Goal: Task Accomplishment & Management: Complete application form

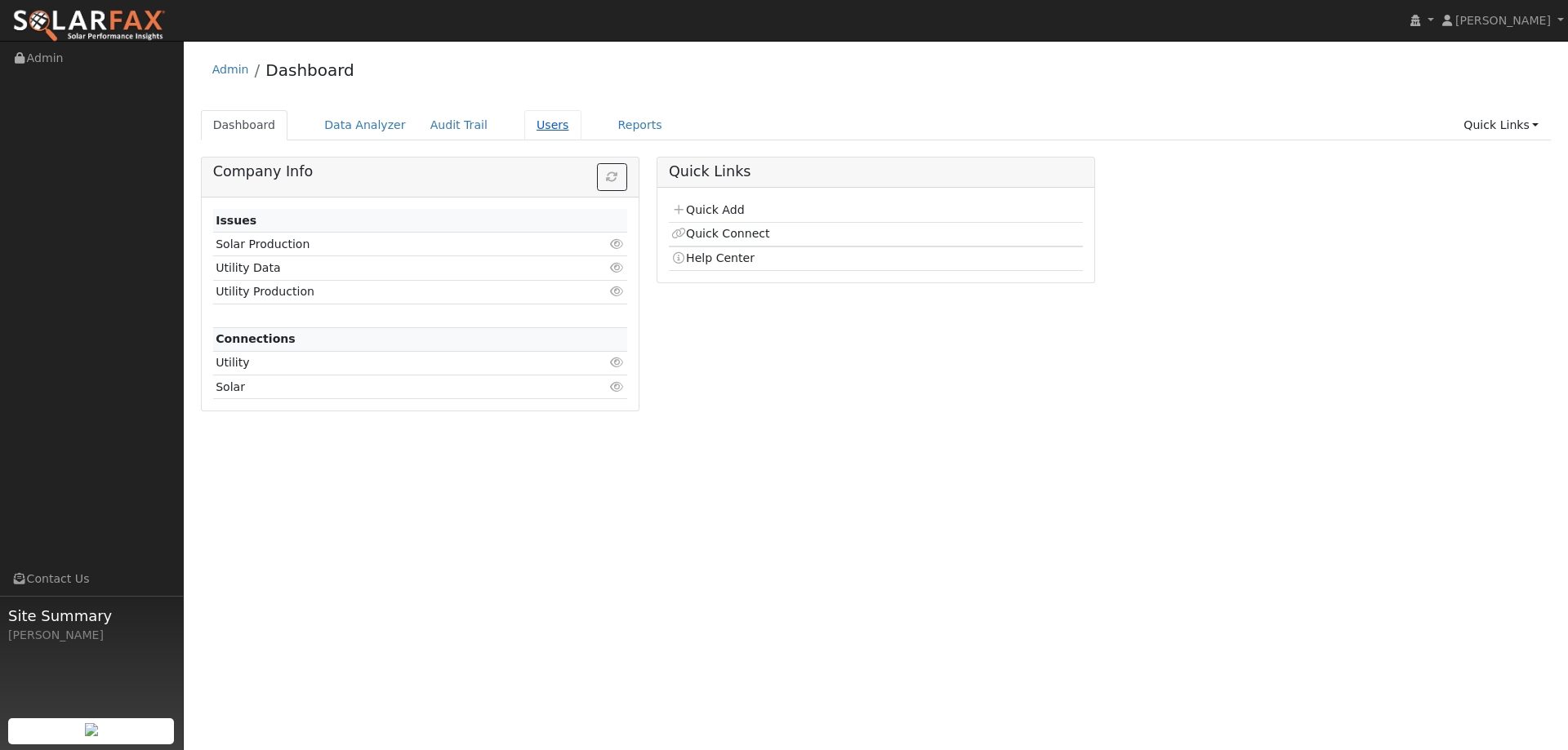
click at [524, 121] on link "Users" at bounding box center [552, 125] width 57 height 30
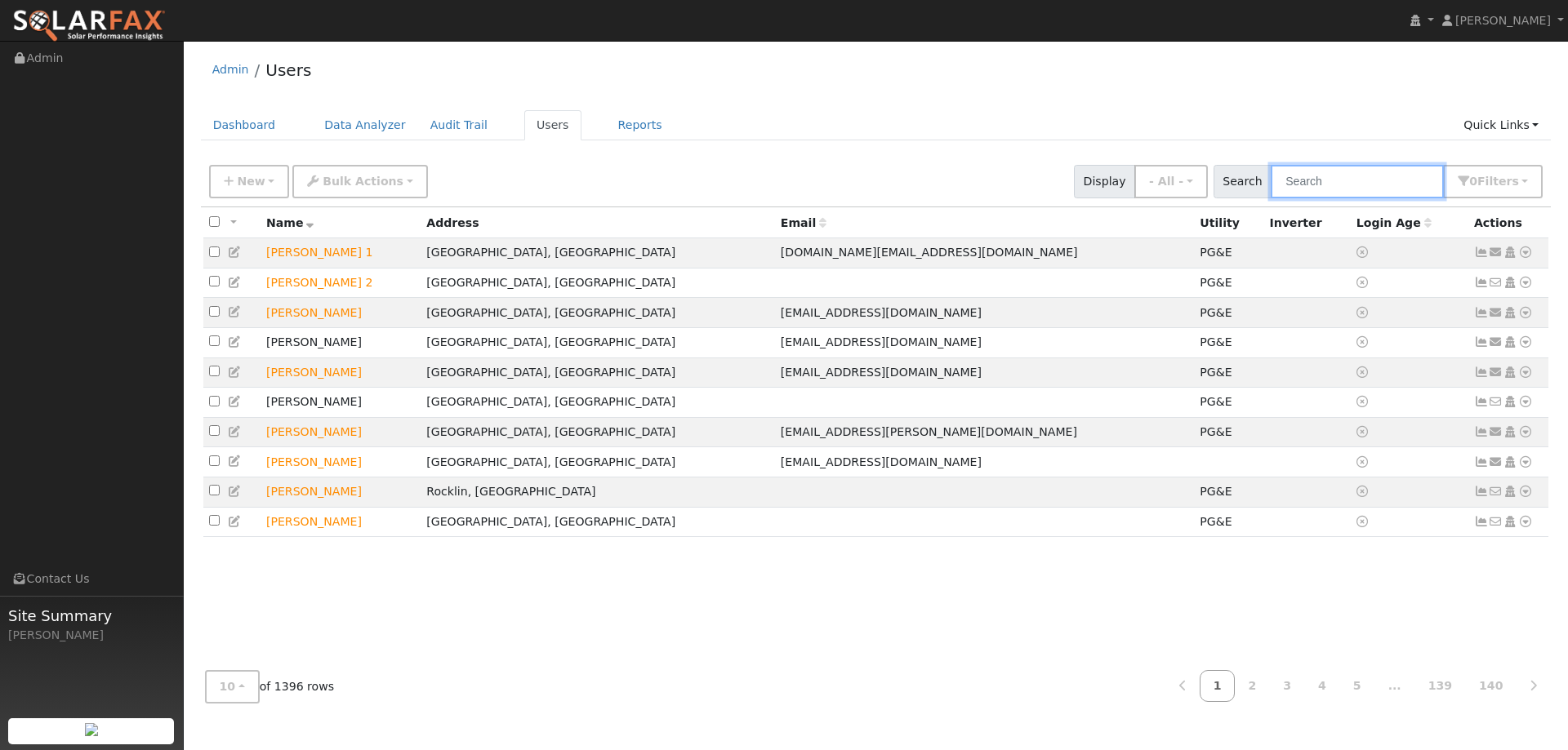
click at [1345, 191] on input "text" at bounding box center [1356, 182] width 173 height 33
paste input "Hal Gay"
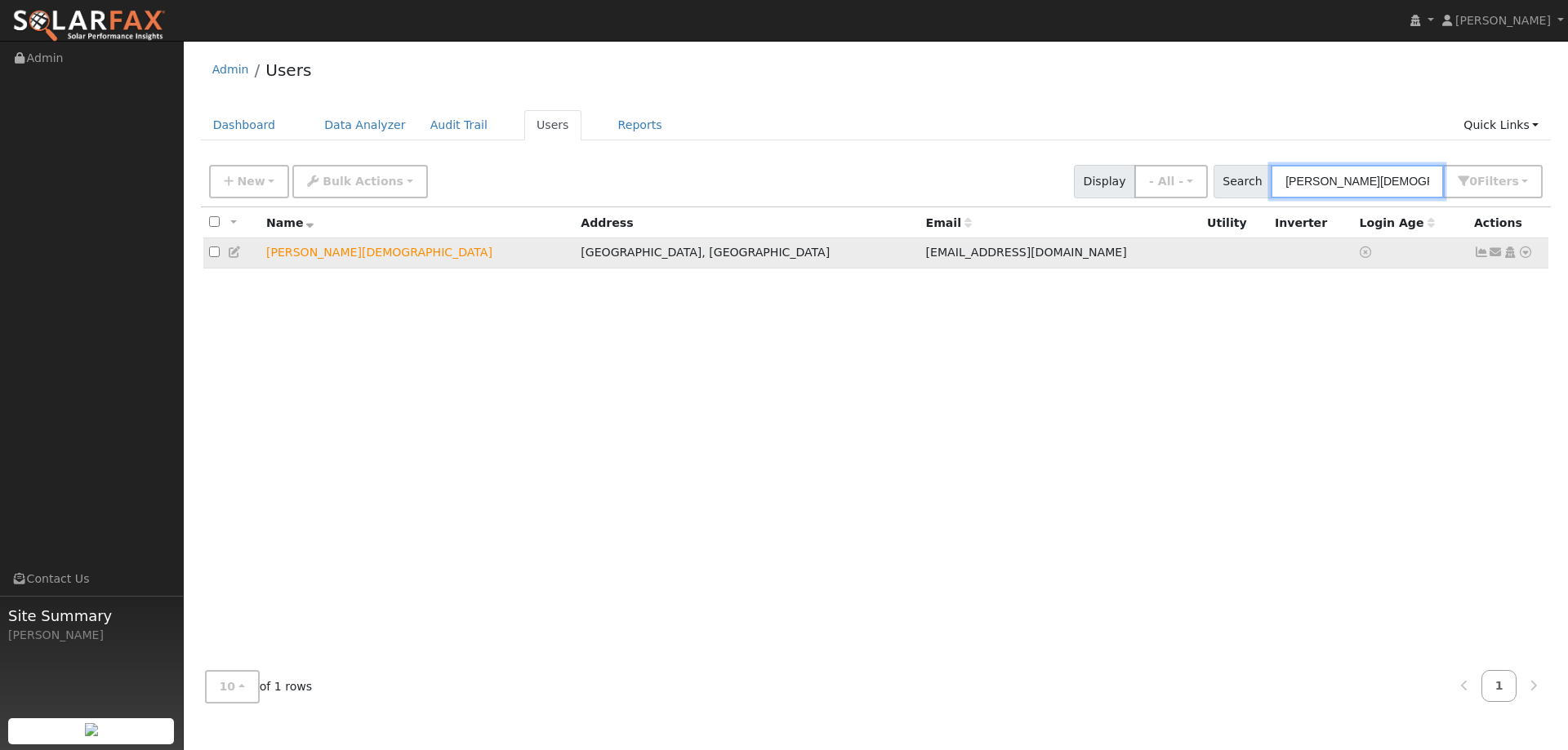
type input "Hal Gay"
click at [1525, 254] on icon at bounding box center [1525, 252] width 15 height 12
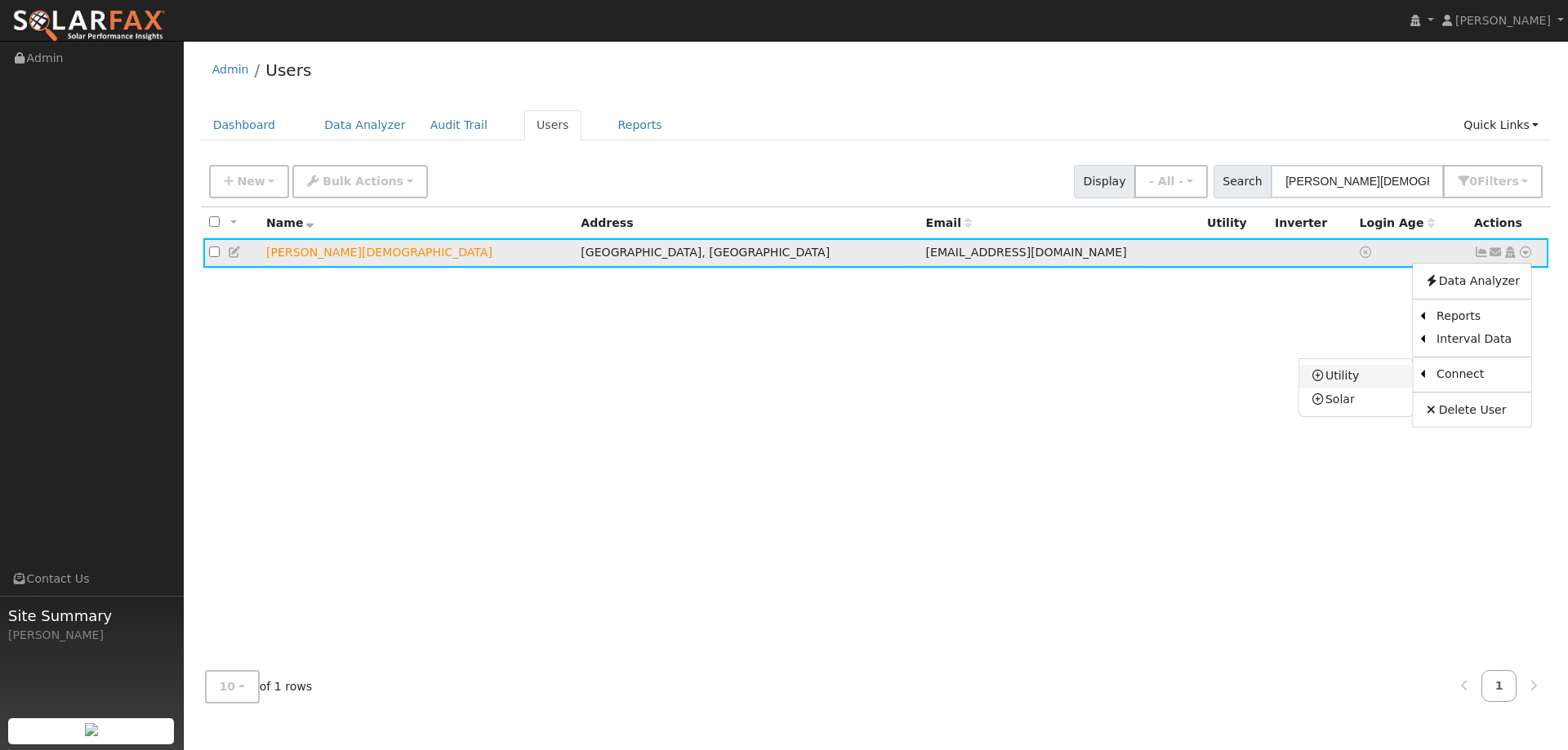
click at [1380, 372] on link "Utility" at bounding box center [1356, 375] width 113 height 23
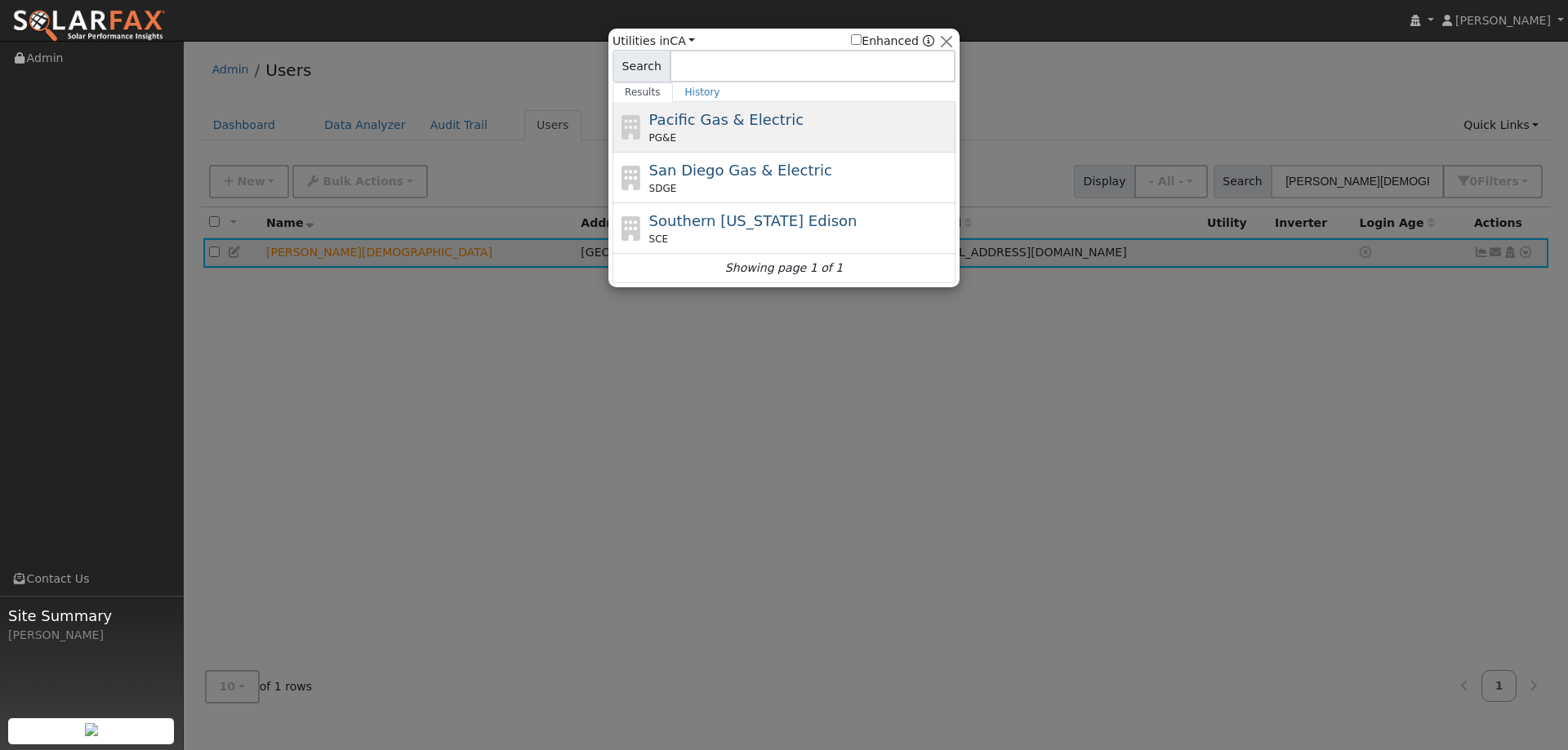
click at [723, 133] on div "PG&E" at bounding box center [800, 138] width 303 height 15
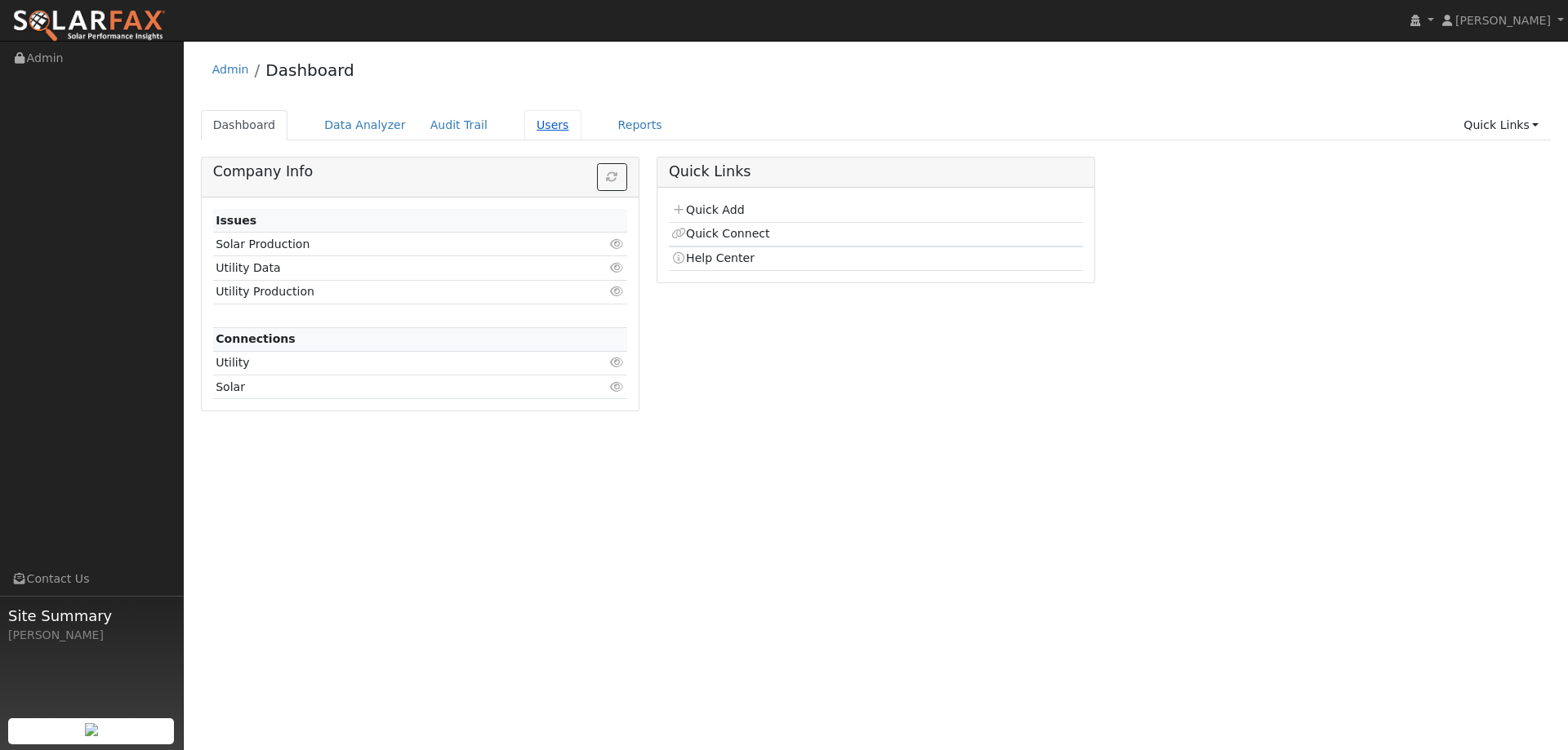
click at [537, 131] on link "Users" at bounding box center [552, 125] width 57 height 30
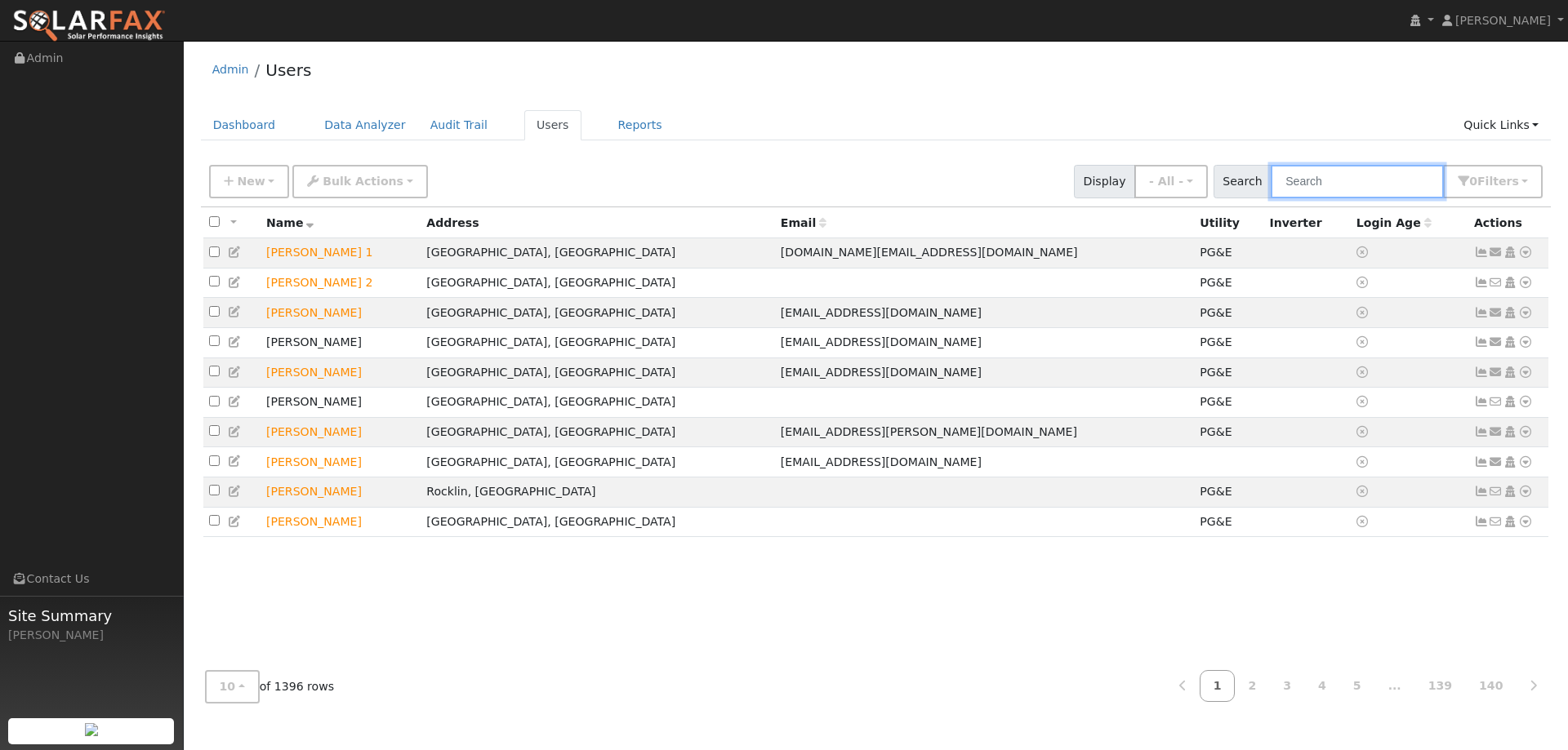
click at [1332, 180] on input "text" at bounding box center [1356, 182] width 173 height 33
paste input "Hal Gay"
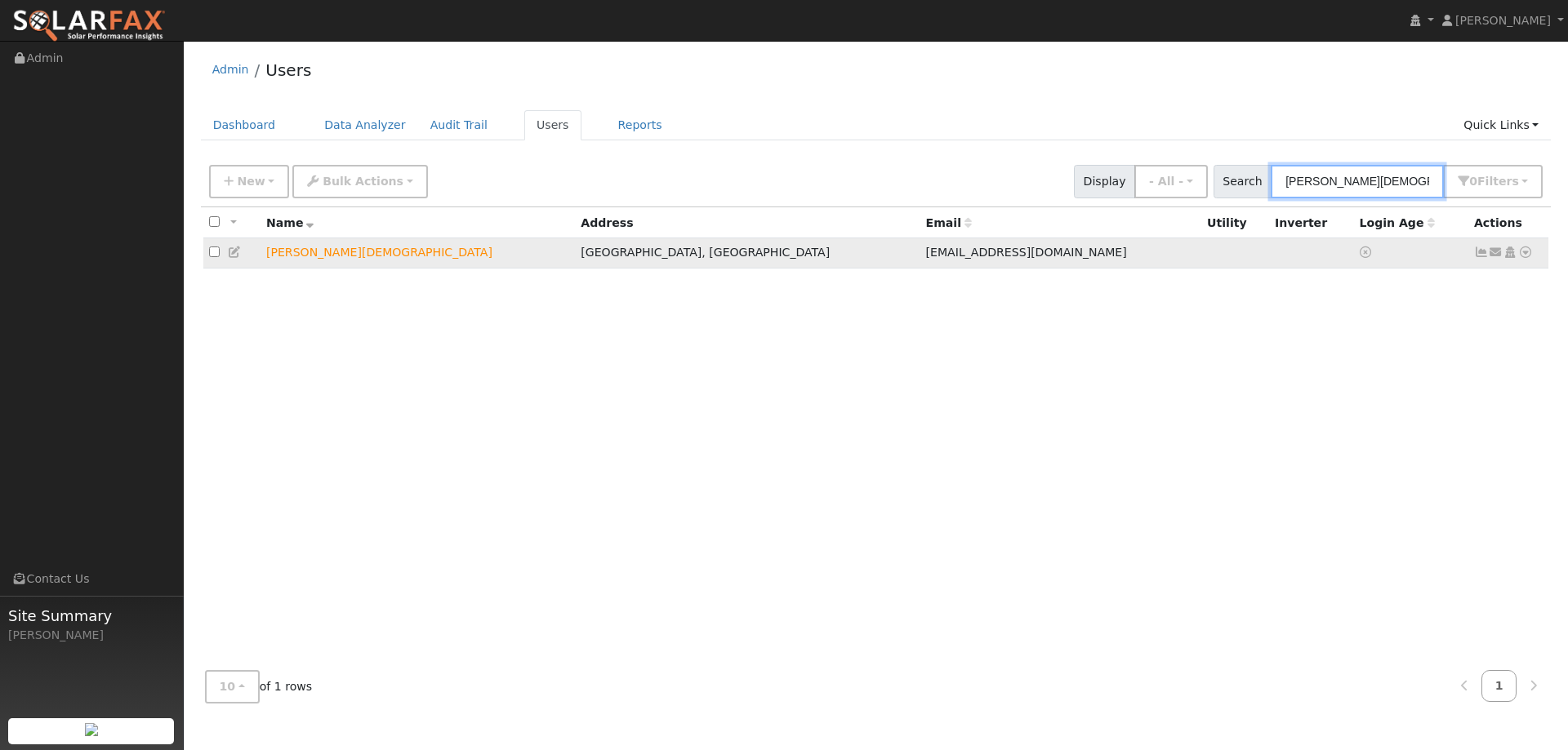
type input "Hal Gay"
click at [1525, 254] on icon at bounding box center [1525, 252] width 15 height 12
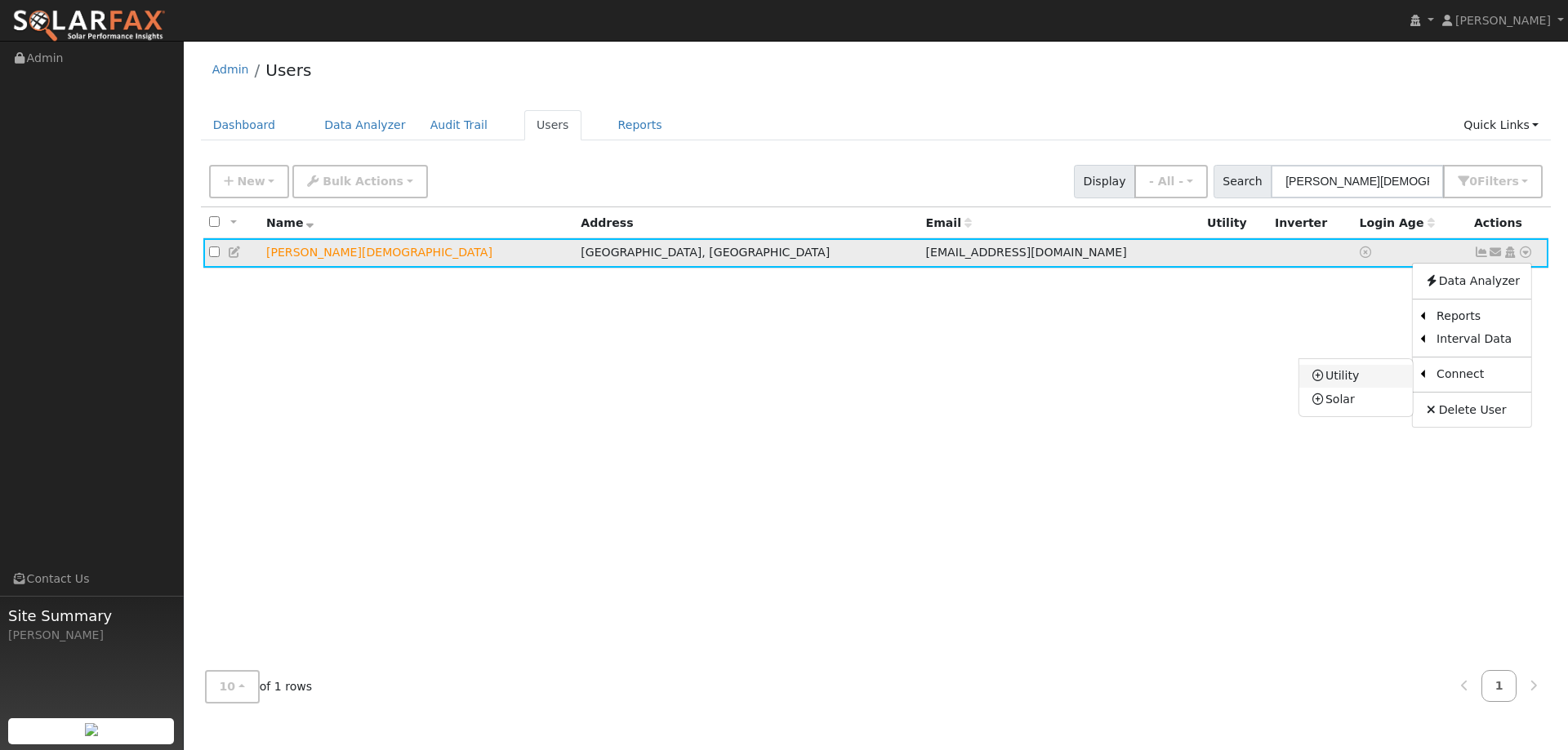
click at [1384, 377] on link "Utility" at bounding box center [1356, 375] width 113 height 23
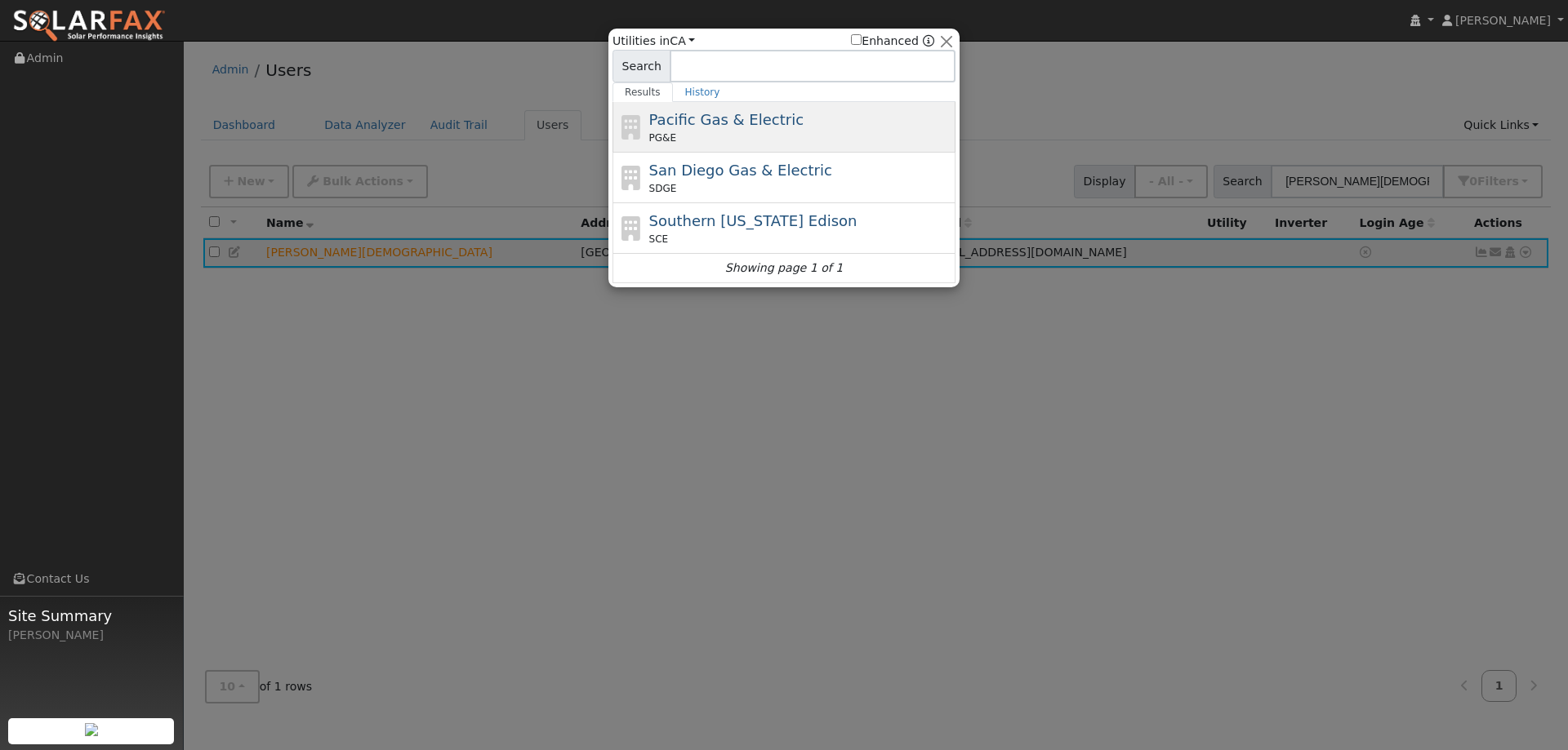
click at [760, 123] on span "Pacific Gas & Electric" at bounding box center [726, 119] width 154 height 18
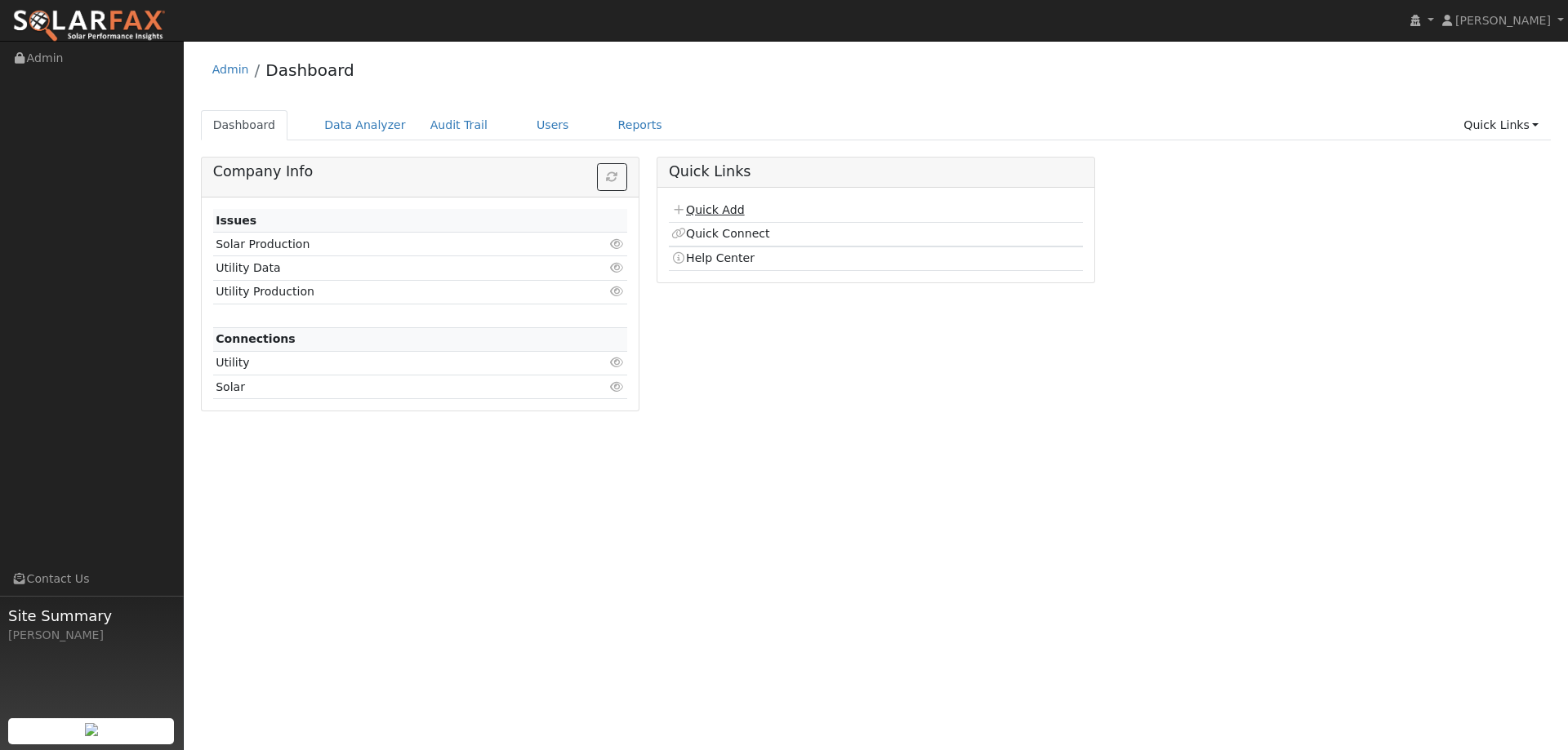
click at [724, 213] on link "Quick Add" at bounding box center [707, 210] width 73 height 13
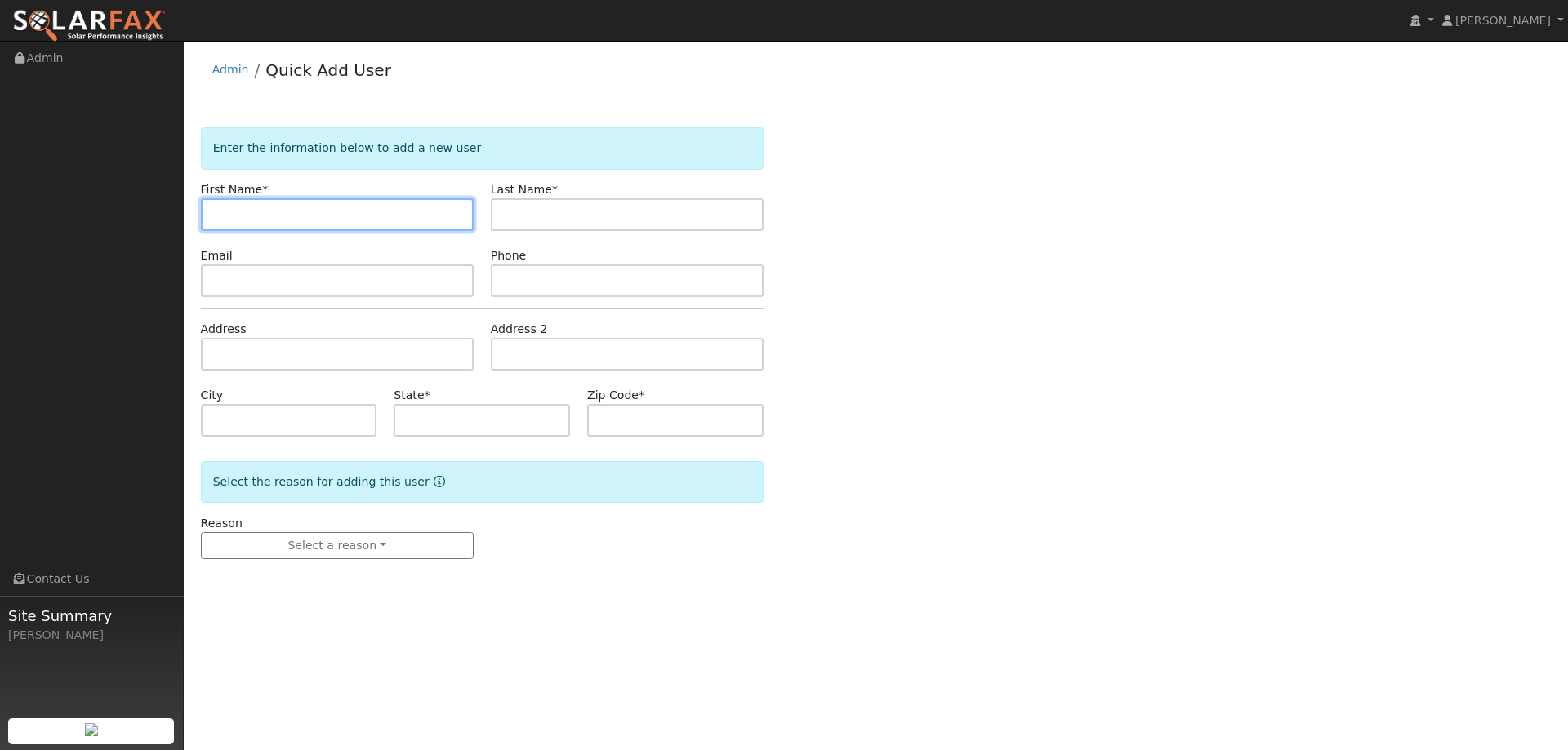
click at [265, 214] on input "text" at bounding box center [337, 214] width 273 height 33
paste input "[PERSON_NAME]"
click at [219, 214] on input "[PERSON_NAME]" at bounding box center [337, 214] width 273 height 33
type input "[PERSON_NAME]"
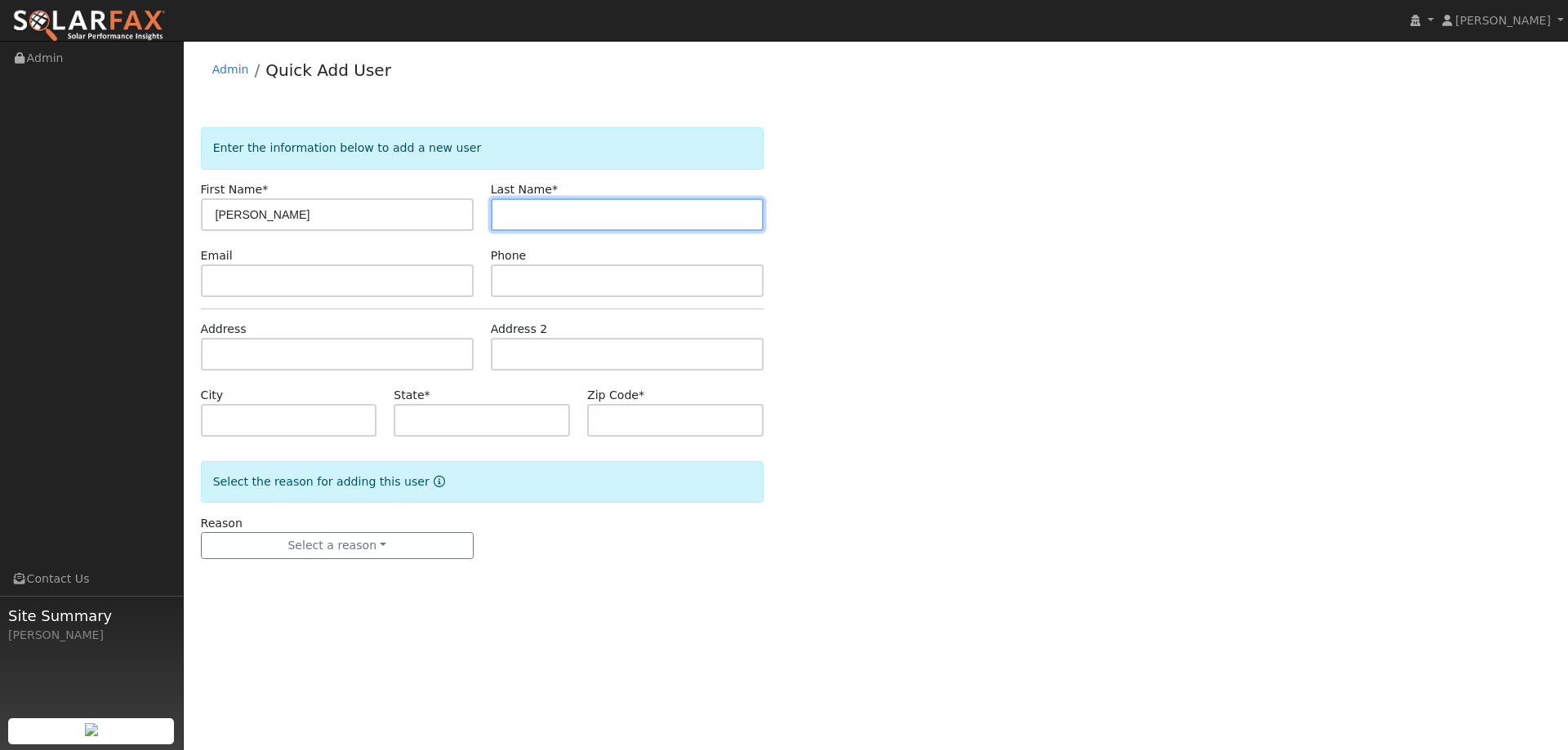
click at [537, 224] on input "text" at bounding box center [627, 214] width 273 height 33
click at [546, 216] on input "text" at bounding box center [627, 214] width 273 height 33
paste input "[PERSON_NAME]"
click at [509, 216] on input "[PERSON_NAME]" at bounding box center [627, 214] width 273 height 33
type input "[PERSON_NAME]"
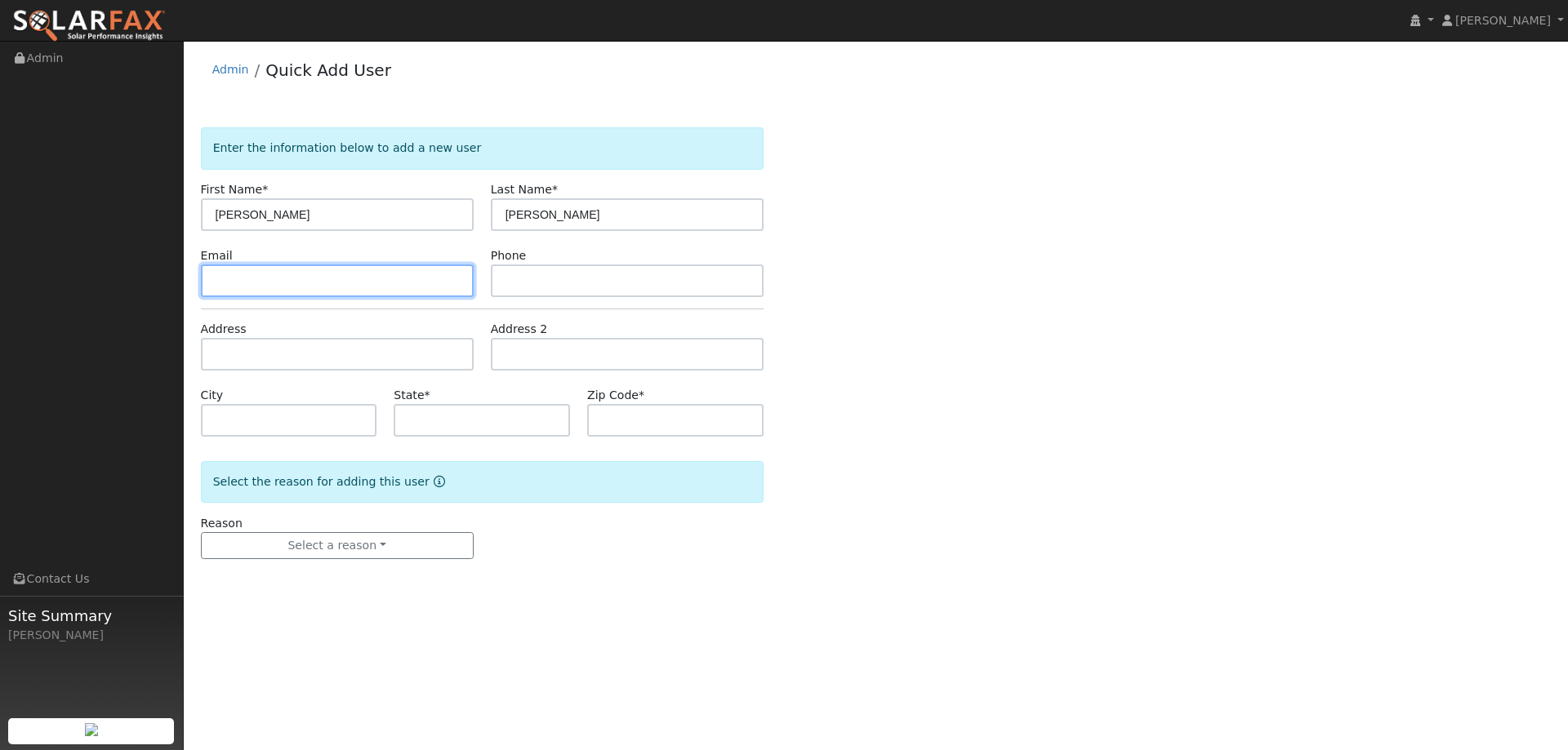
click at [360, 284] on input "text" at bounding box center [337, 280] width 273 height 33
drag, startPoint x: 245, startPoint y: 291, endPoint x: 239, endPoint y: 284, distance: 9.2
click at [244, 290] on input "text" at bounding box center [337, 280] width 273 height 33
paste input "ramram60@sbcglobal.net"
click at [216, 281] on input "ramram60@sbcglobal.net" at bounding box center [337, 280] width 273 height 33
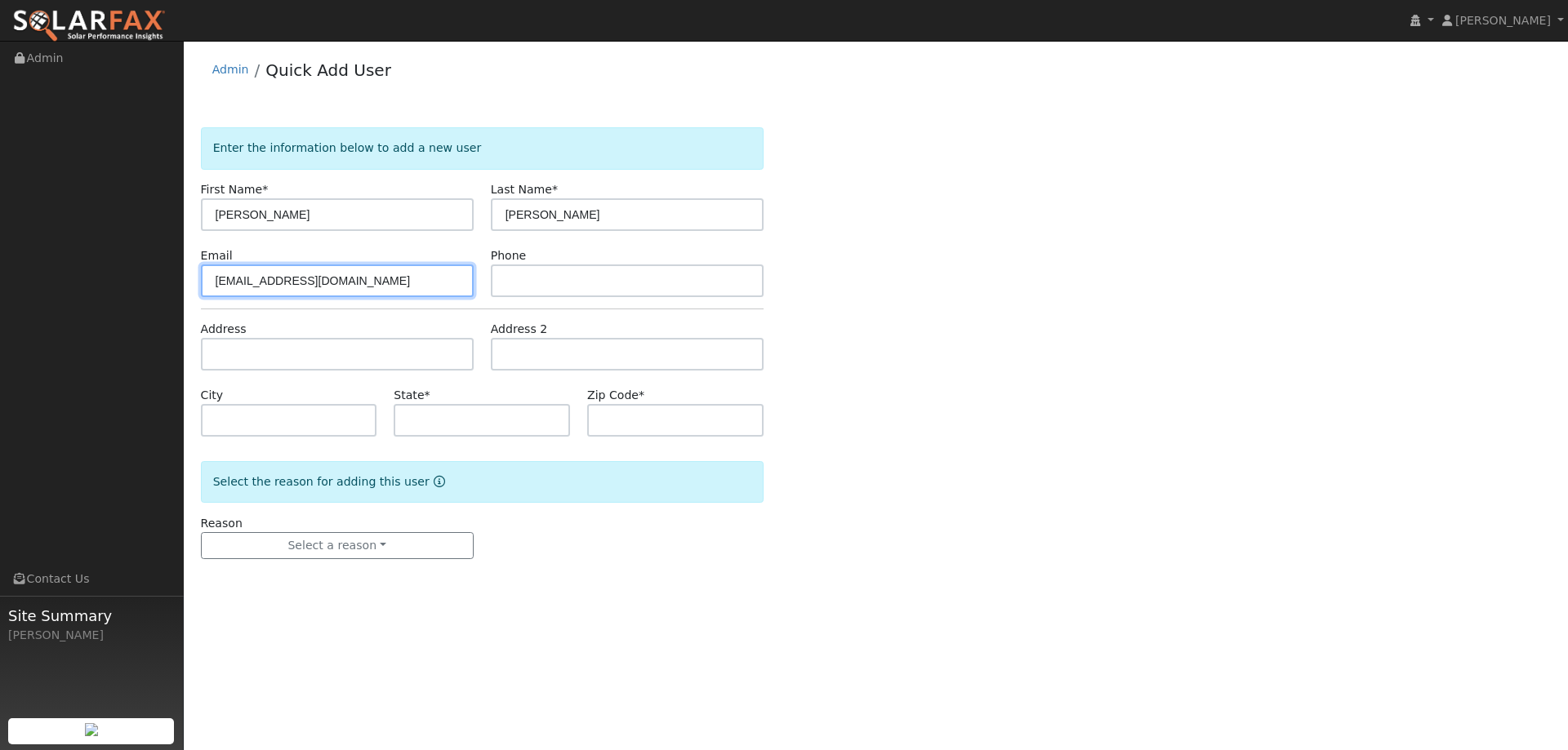
type input "[EMAIL_ADDRESS][DOMAIN_NAME]"
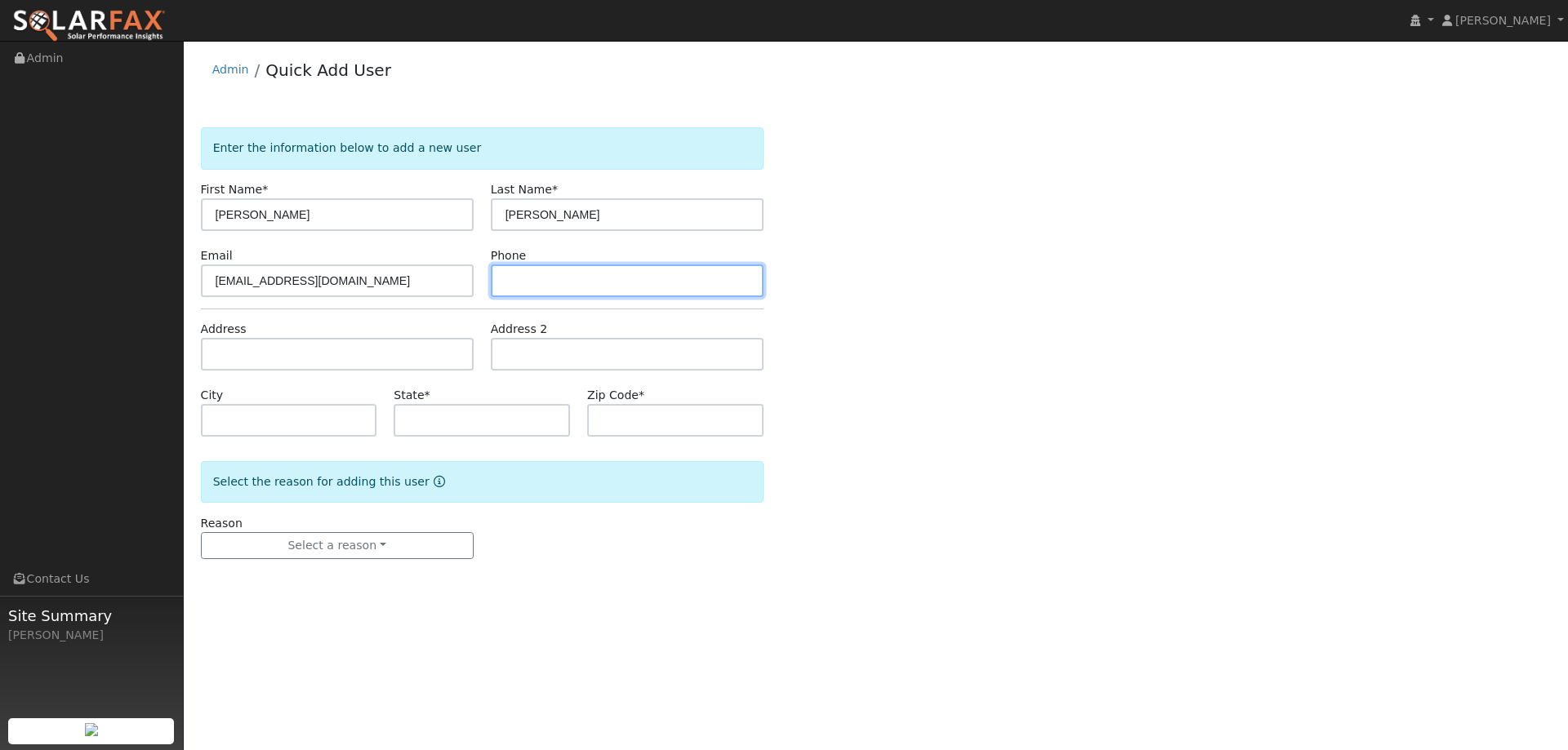
click at [574, 284] on input "text" at bounding box center [627, 280] width 273 height 33
click at [528, 274] on input "text" at bounding box center [627, 280] width 273 height 33
paste input "(707) 330-7867"
click at [510, 284] on input "(707) 330-7867" at bounding box center [627, 280] width 273 height 33
type input "(707) 330-7867"
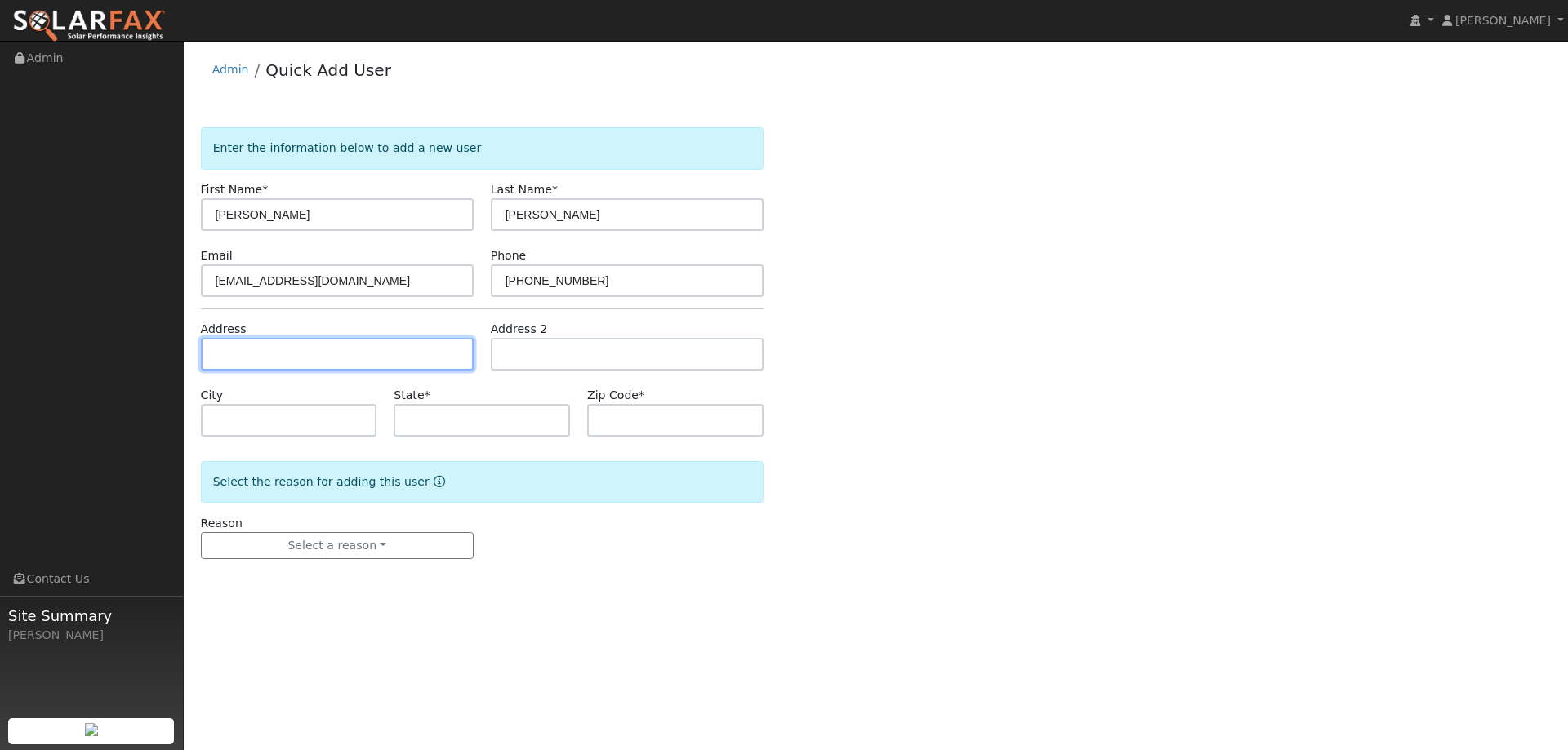
click at [301, 357] on input "text" at bounding box center [337, 354] width 273 height 33
click at [280, 351] on input "text" at bounding box center [337, 354] width 273 height 33
drag, startPoint x: 249, startPoint y: 345, endPoint x: 250, endPoint y: 355, distance: 10.0
click at [249, 346] on input "text" at bounding box center [337, 354] width 273 height 33
paste input "637 Ithica Court"
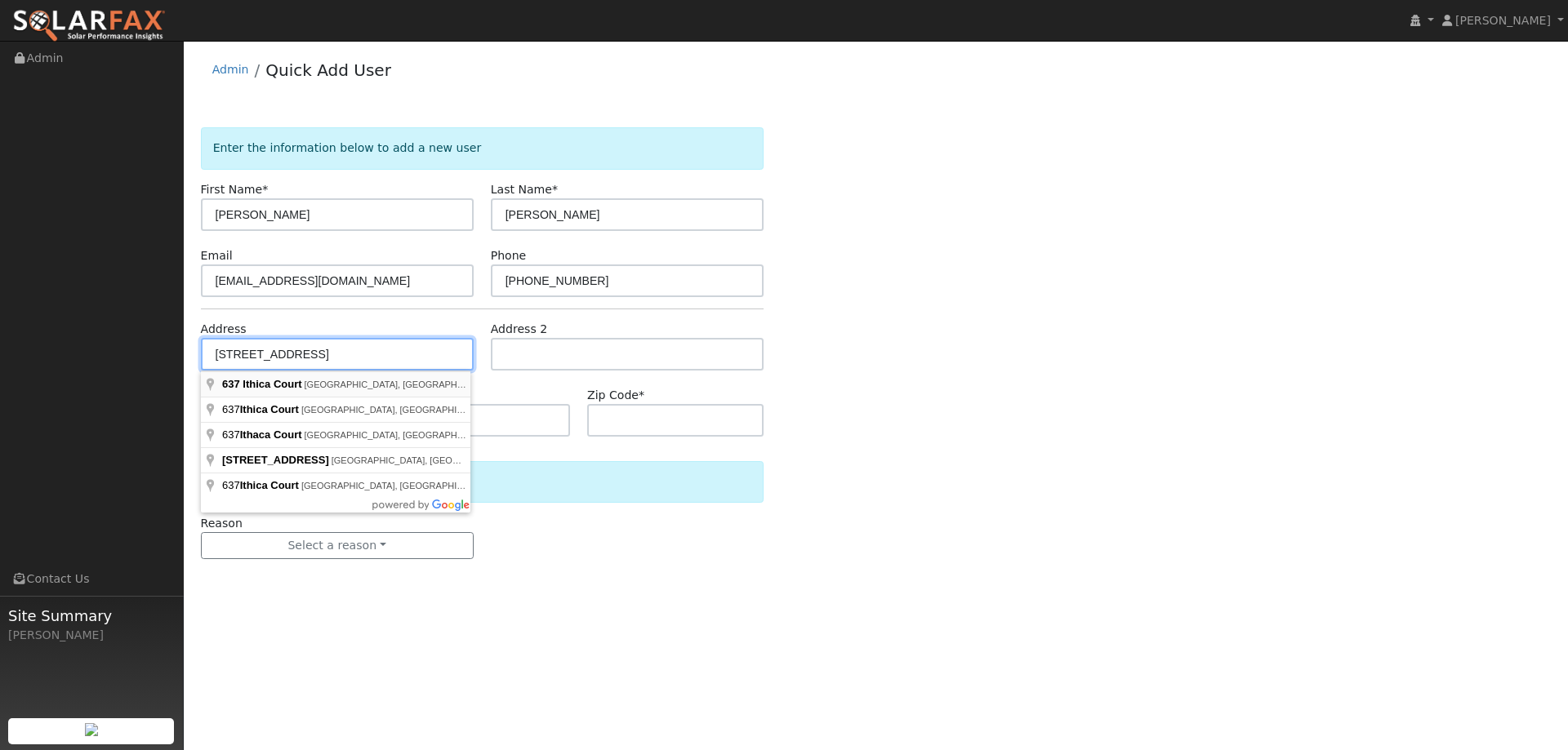
type input "637 Ithica Court"
type input "Vacaville"
type input "CA"
type input "95687"
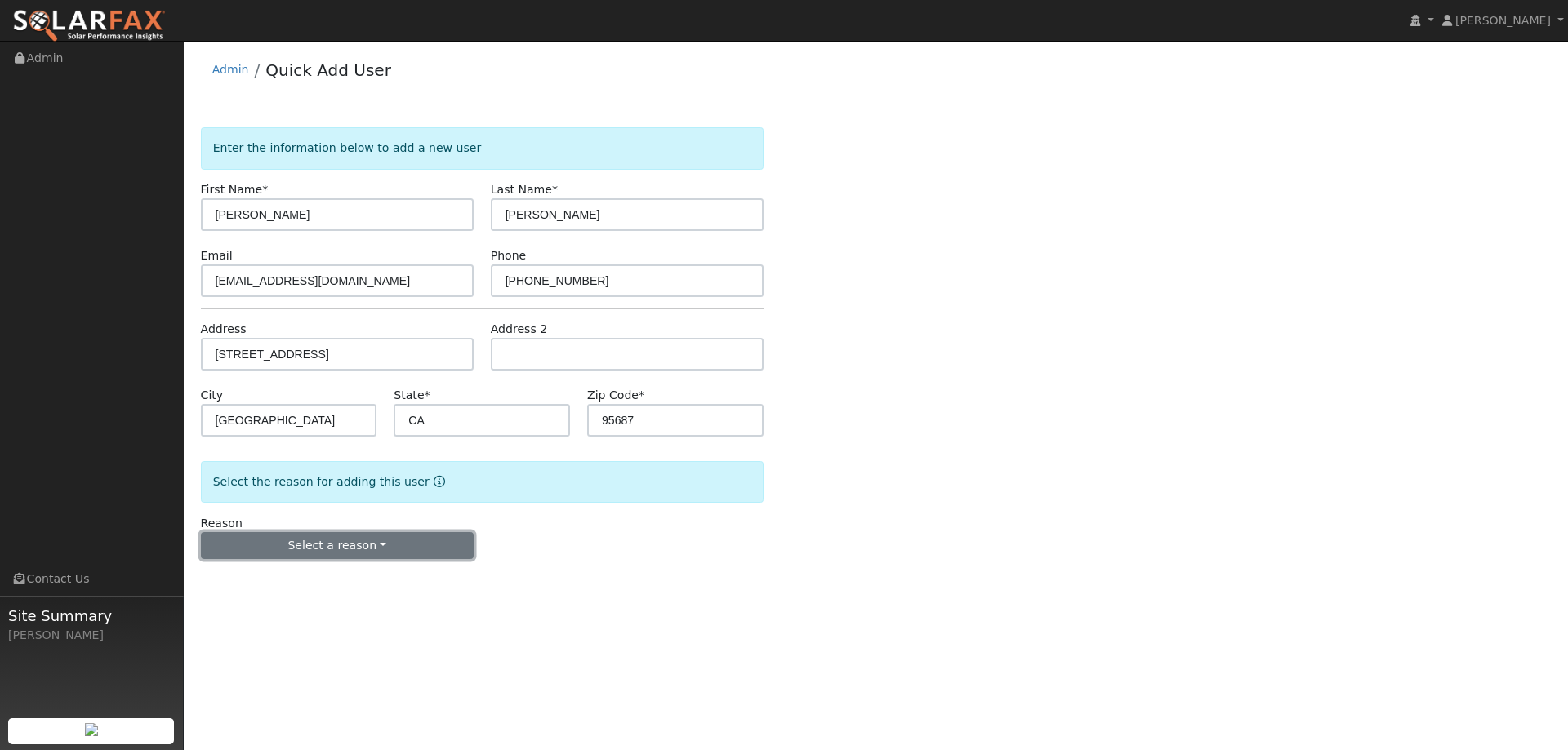
click at [335, 537] on button "Select a reason" at bounding box center [337, 546] width 273 height 28
click at [301, 588] on link "New lead" at bounding box center [292, 579] width 180 height 23
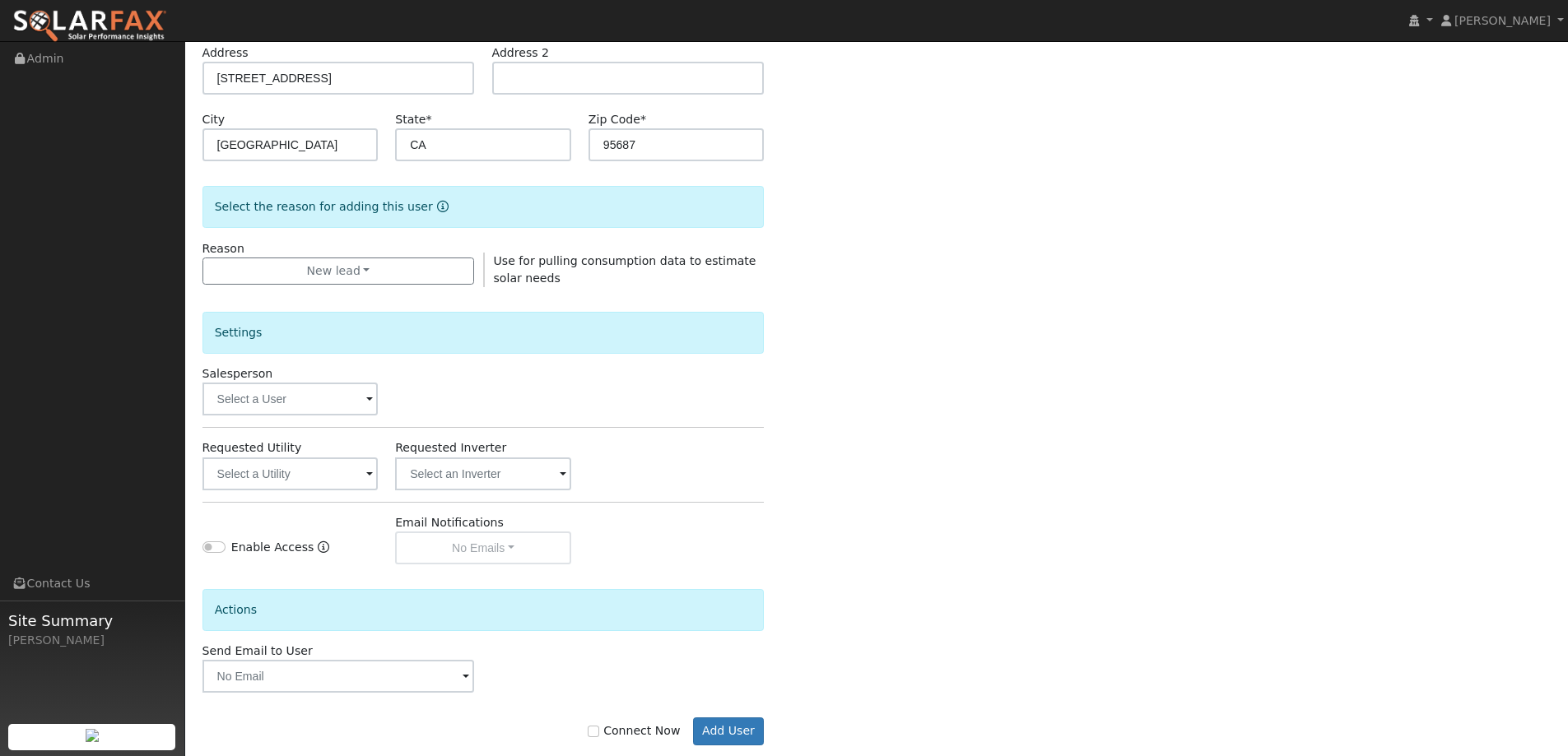
scroll to position [309, 0]
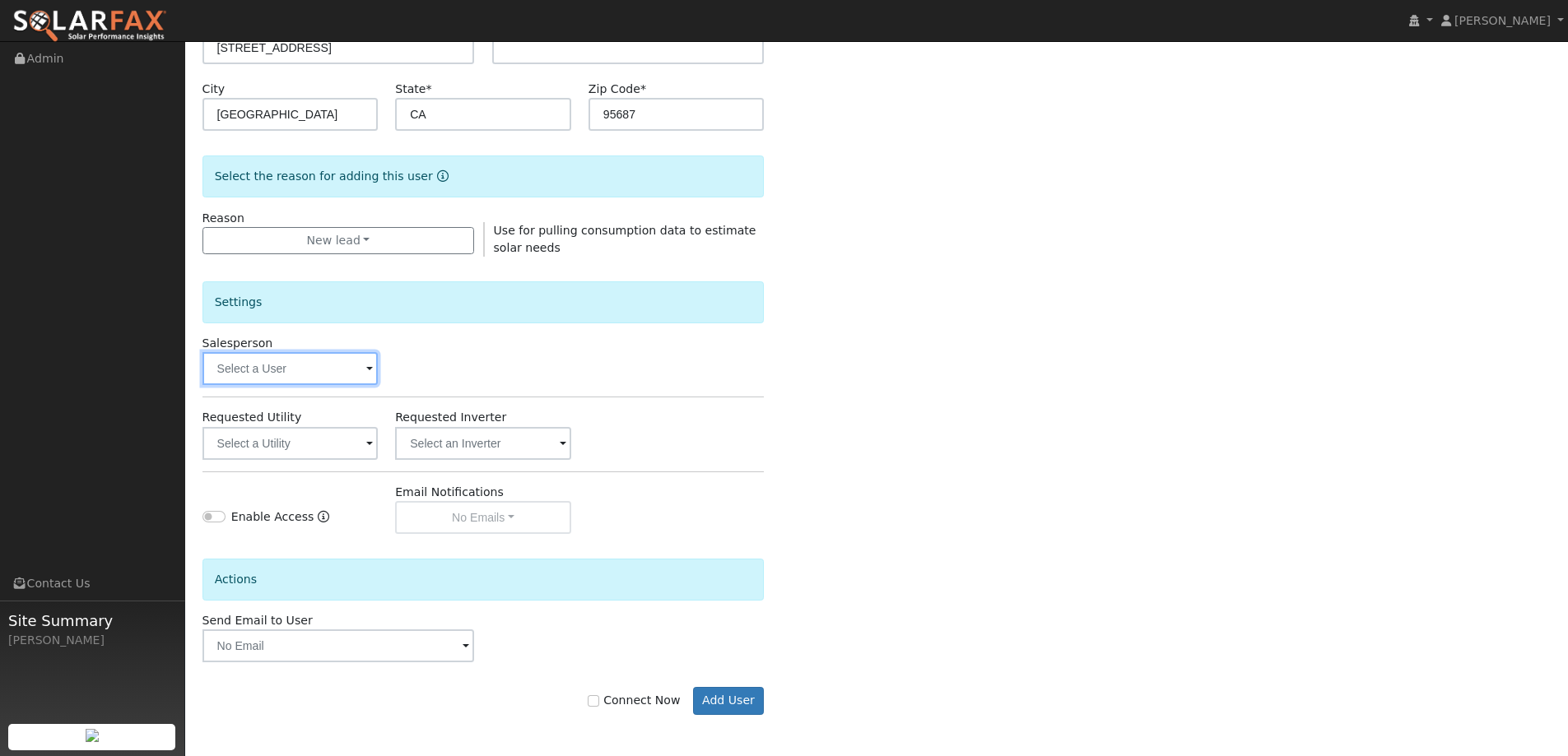
click at [320, 372] on input "text" at bounding box center [290, 368] width 176 height 33
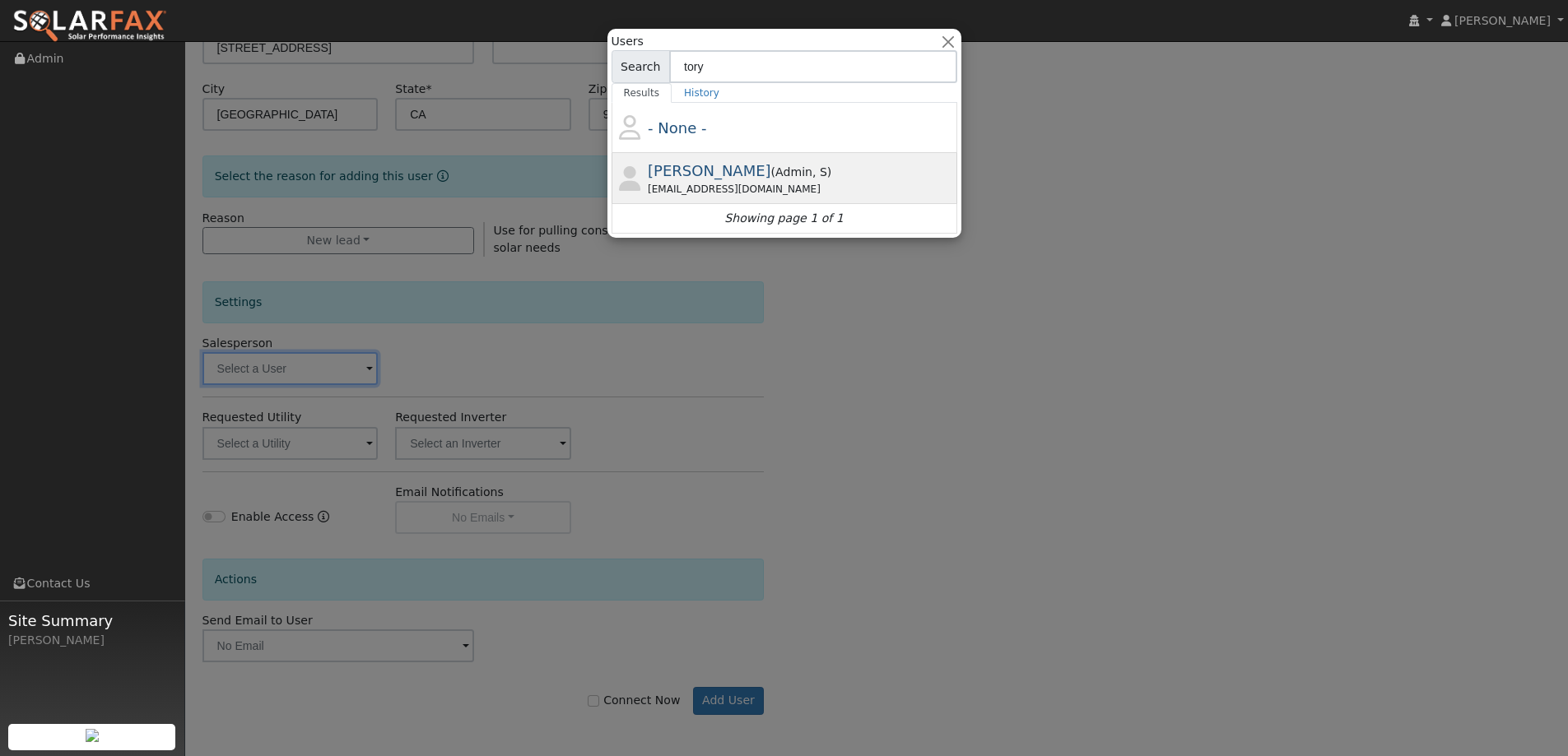
type input "tory"
click at [813, 172] on span ", S" at bounding box center [820, 172] width 15 height 13
type input "Tory Kelly"
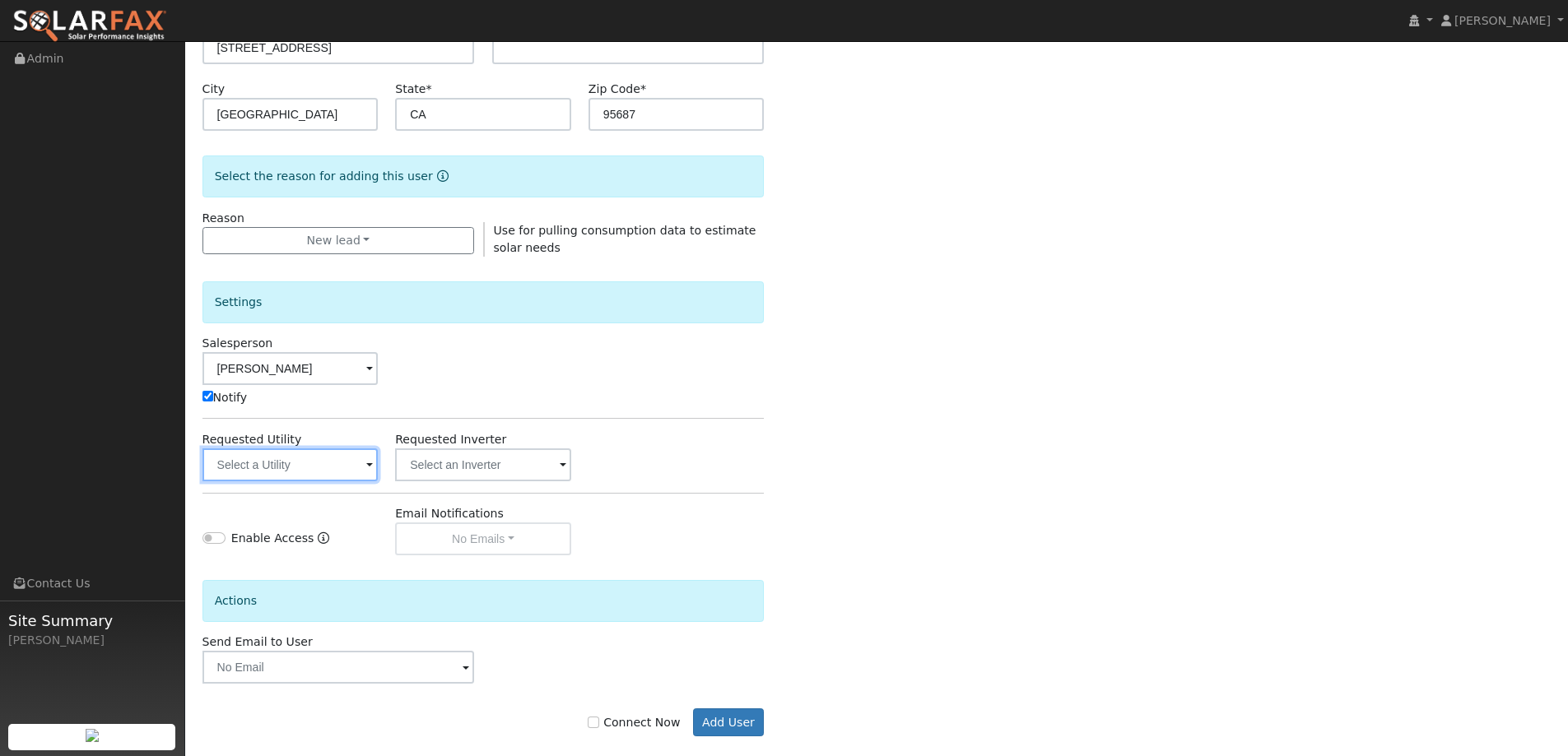
click at [333, 461] on input "text" at bounding box center [290, 464] width 176 height 33
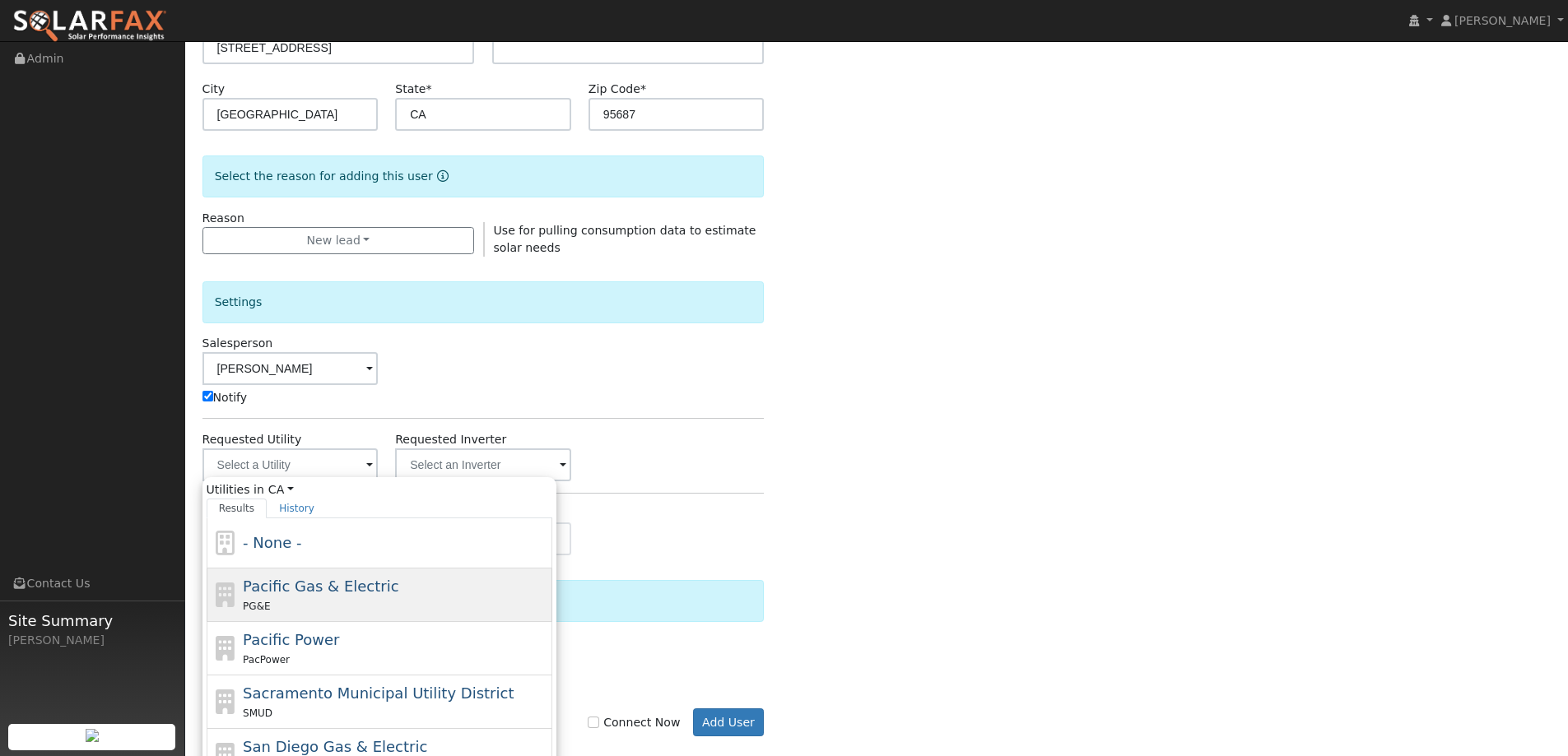
click at [400, 581] on div "Pacific Gas & Electric PG&E" at bounding box center [395, 595] width 305 height 40
type input "Pacific Gas & Electric"
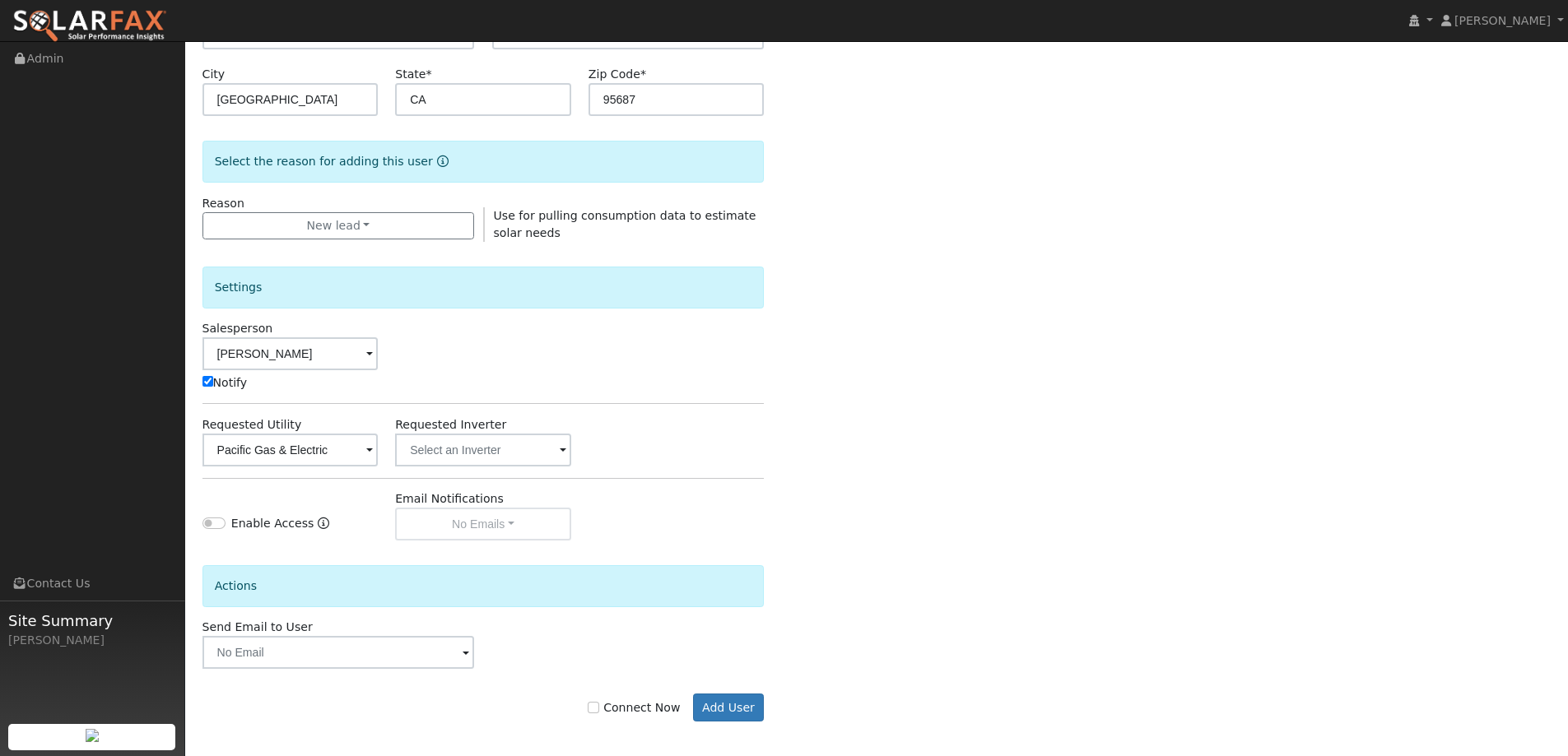
scroll to position [330, 0]
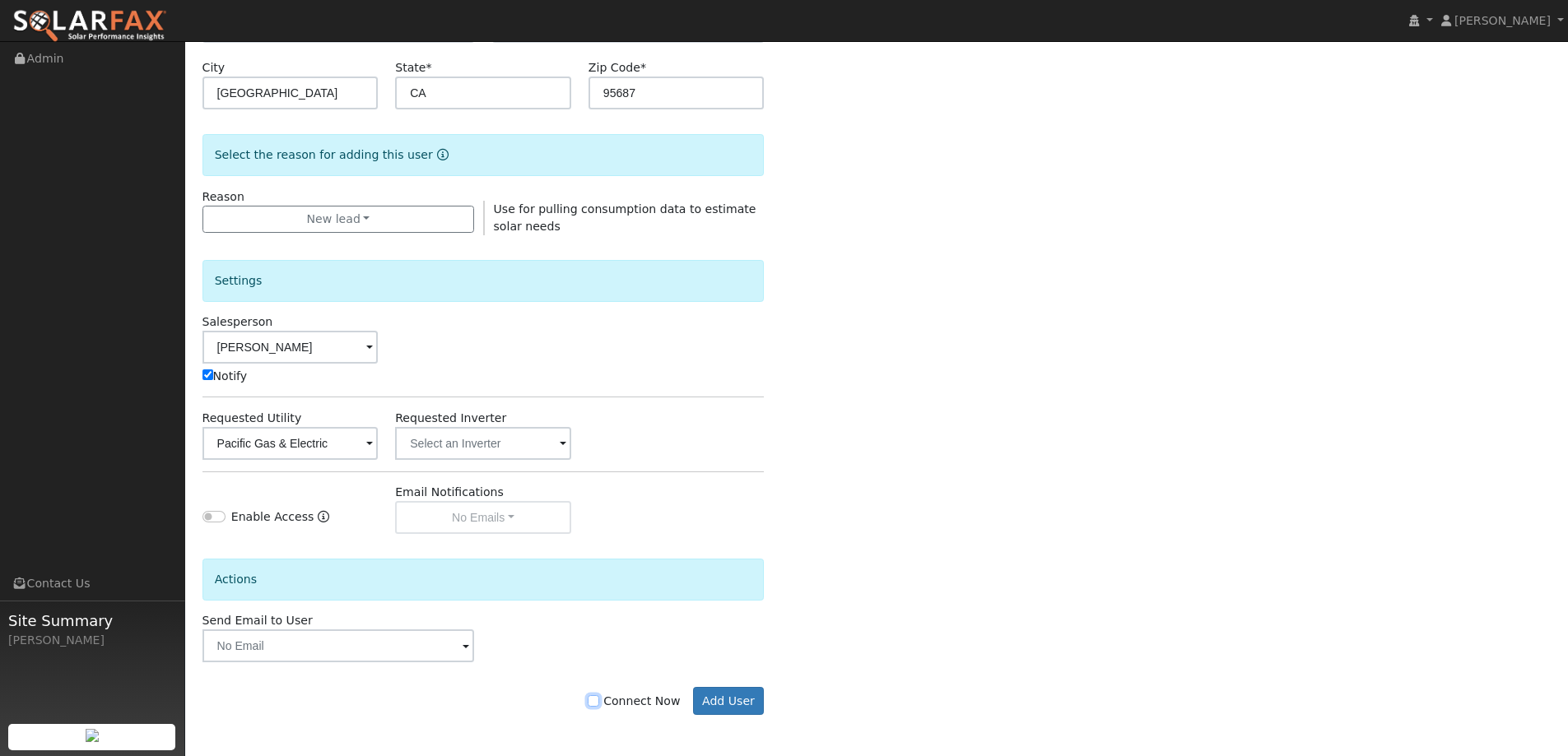
click at [599, 699] on input "Connect Now" at bounding box center [594, 701] width 12 height 12
checkbox input "true"
click at [733, 701] on button "Add User" at bounding box center [728, 700] width 72 height 28
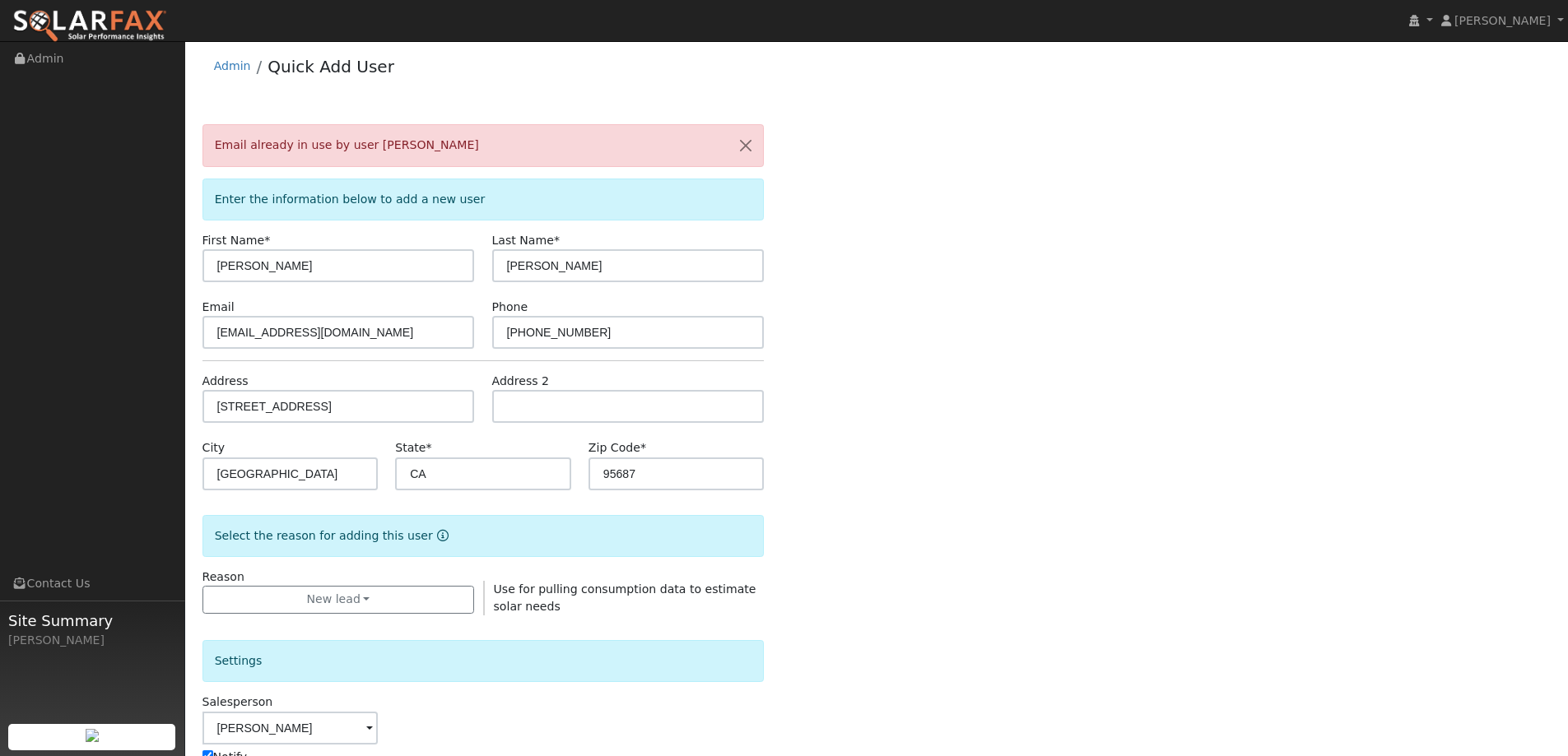
scroll to position [0, 0]
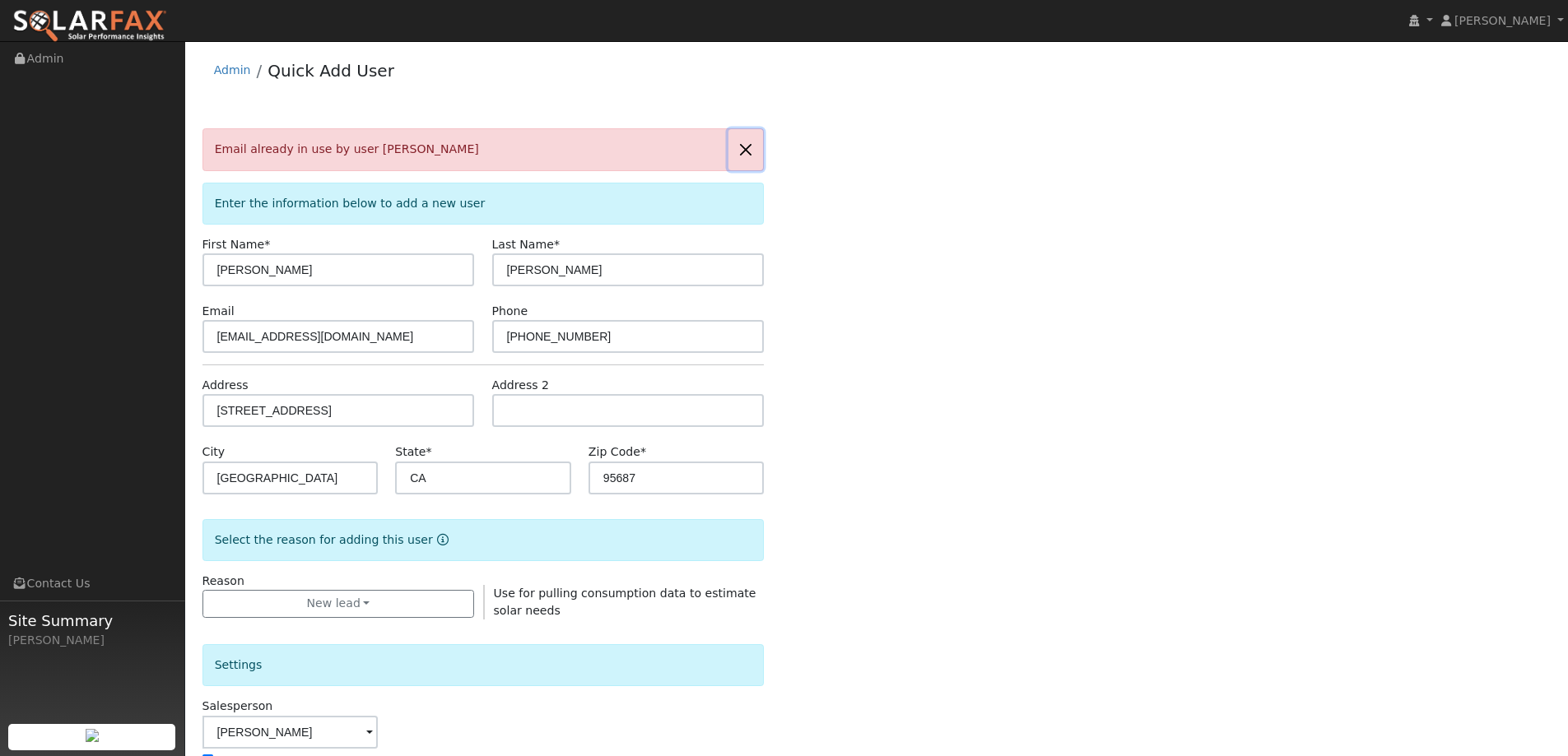
click at [744, 151] on button "button" at bounding box center [745, 150] width 34 height 40
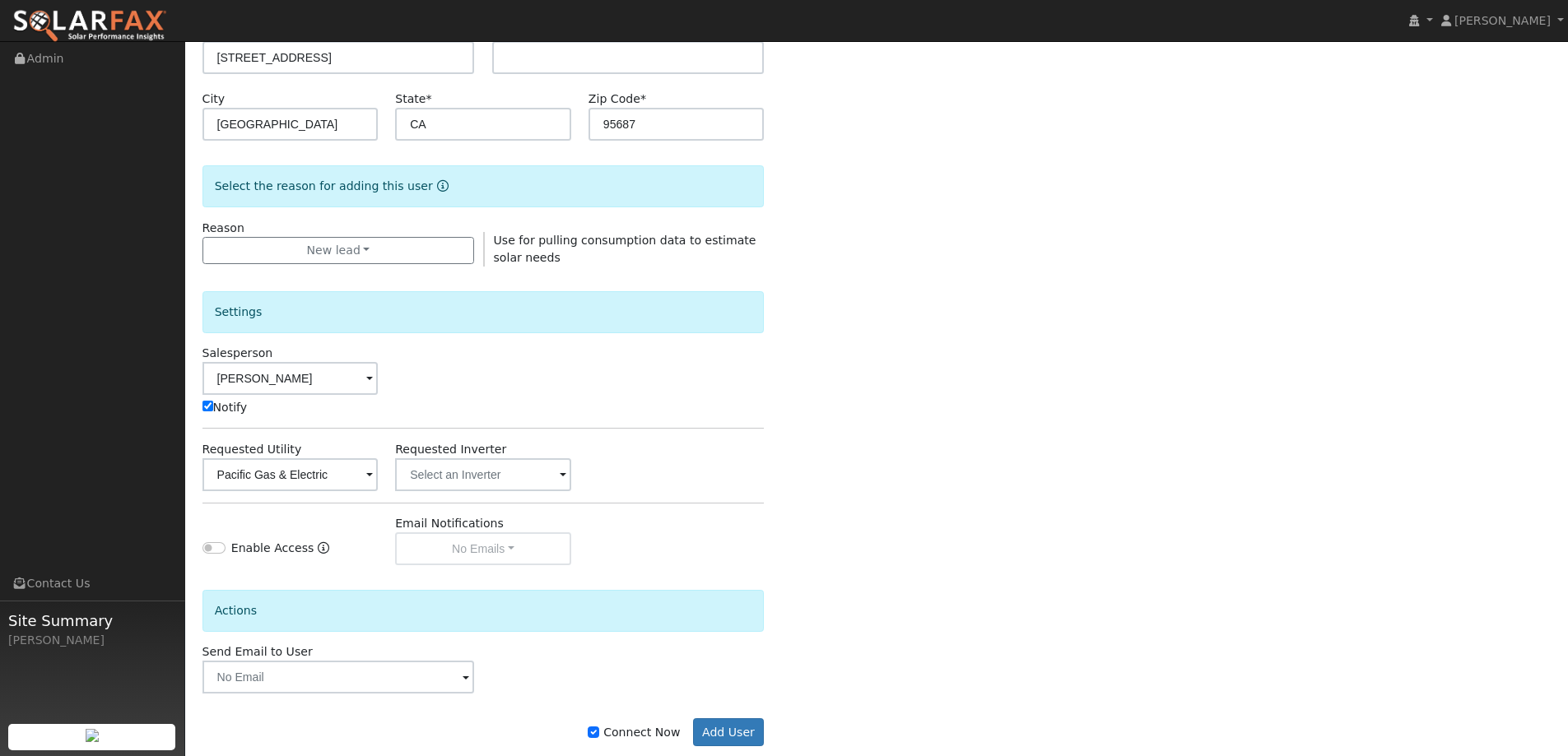
scroll to position [330, 0]
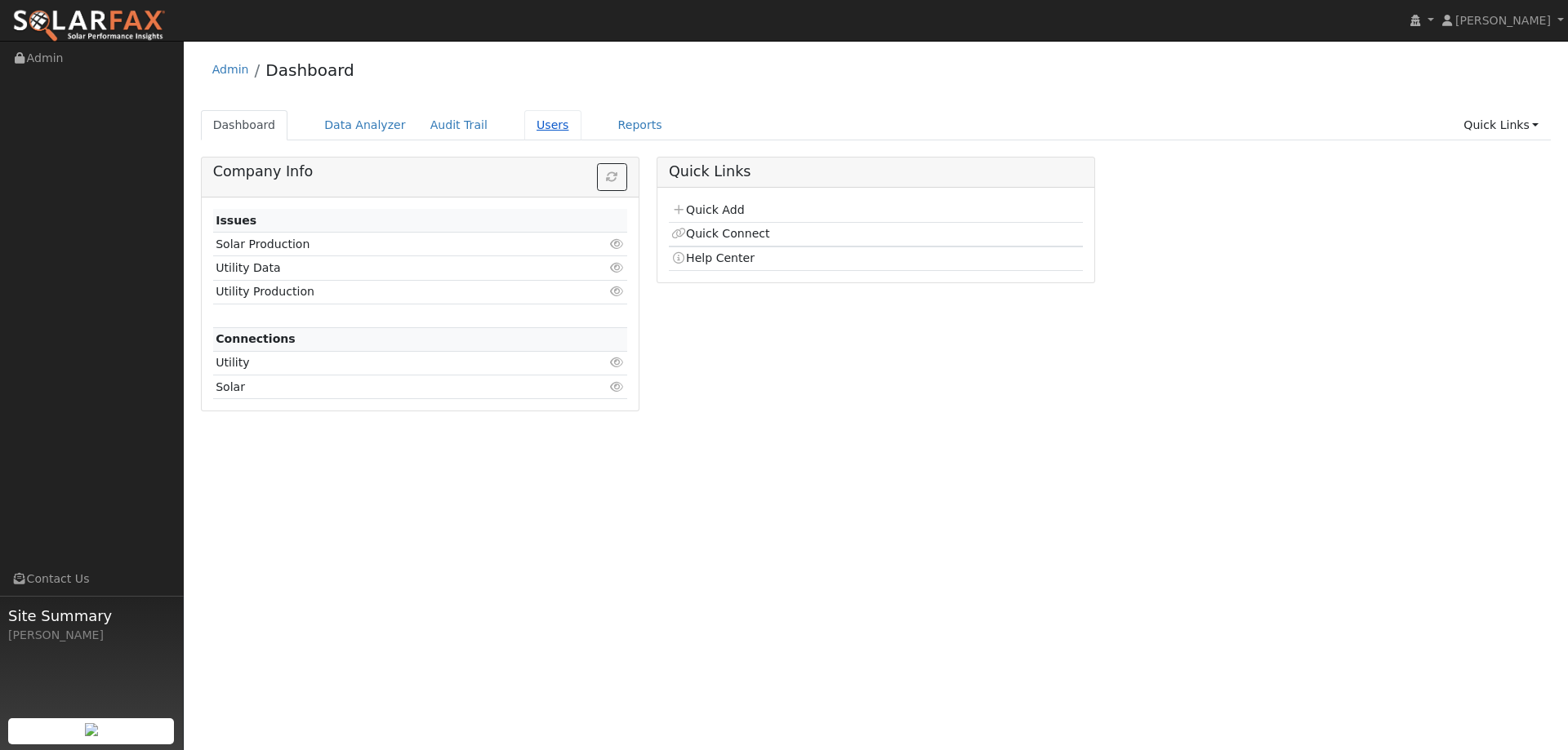
click at [527, 129] on link "Users" at bounding box center [552, 125] width 57 height 30
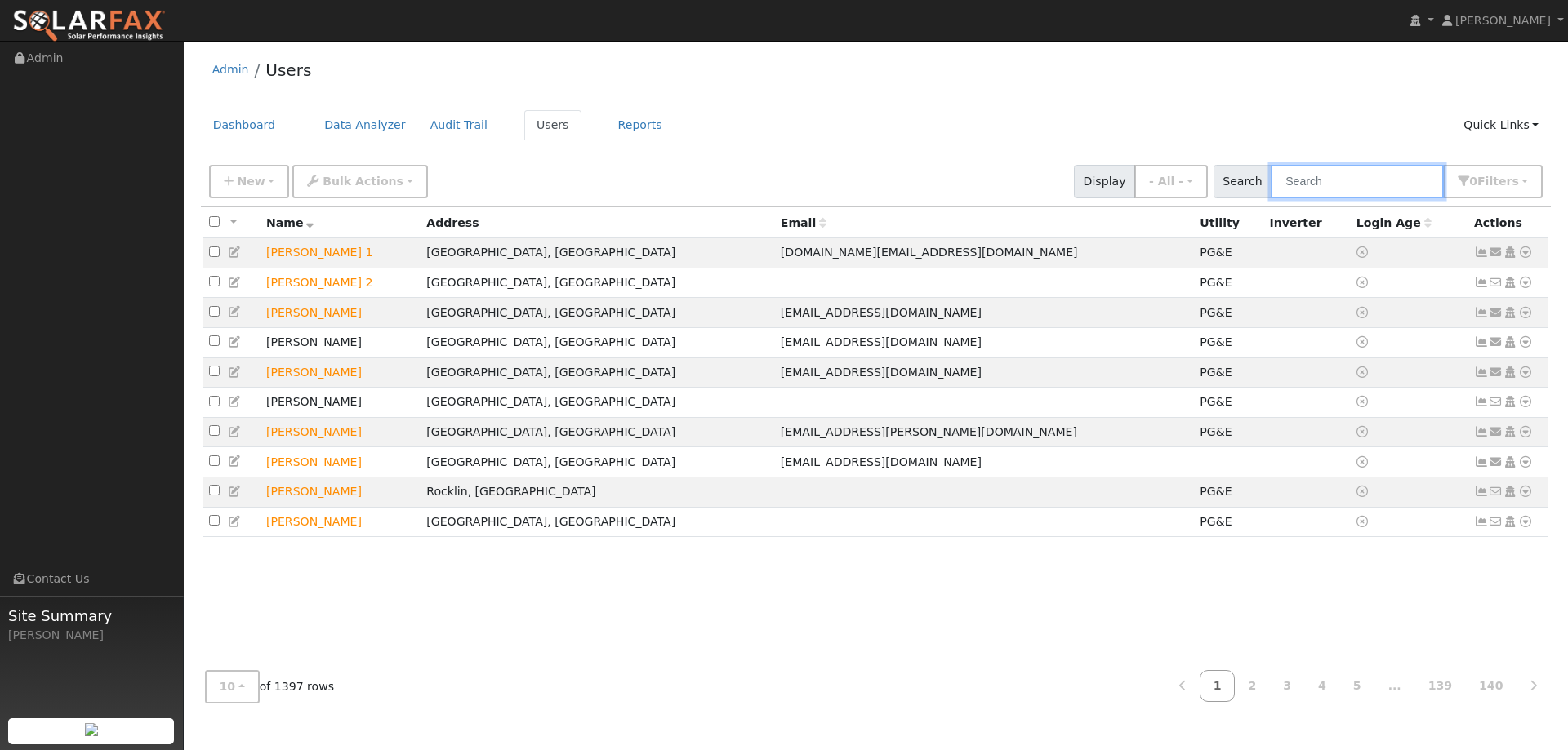
click at [1374, 177] on input "text" at bounding box center [1356, 182] width 173 height 33
paste input "[PERSON_NAME]"
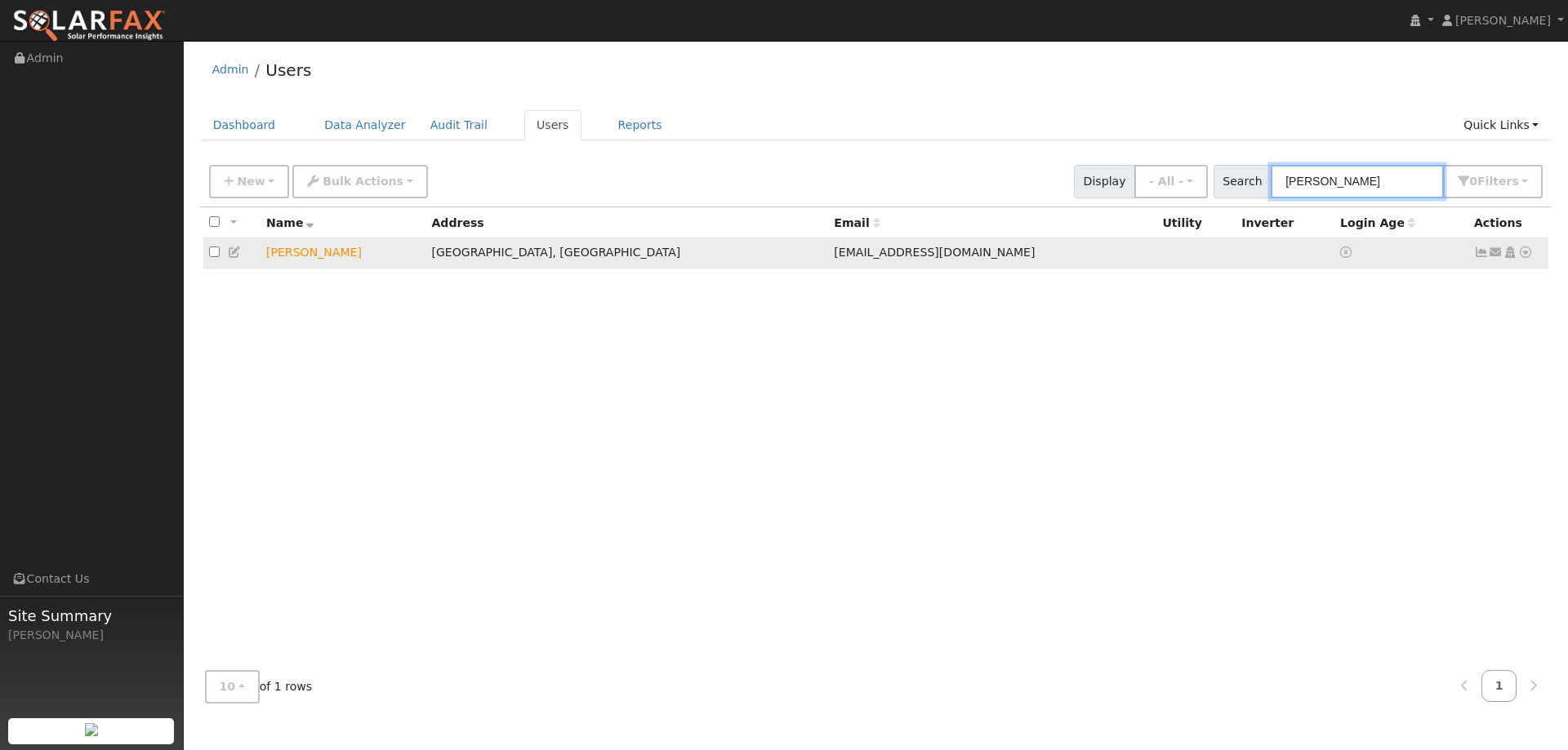
type input "[PERSON_NAME]"
drag, startPoint x: 1527, startPoint y: 256, endPoint x: 1516, endPoint y: 287, distance: 32.9
click at [1527, 255] on icon at bounding box center [1525, 252] width 15 height 12
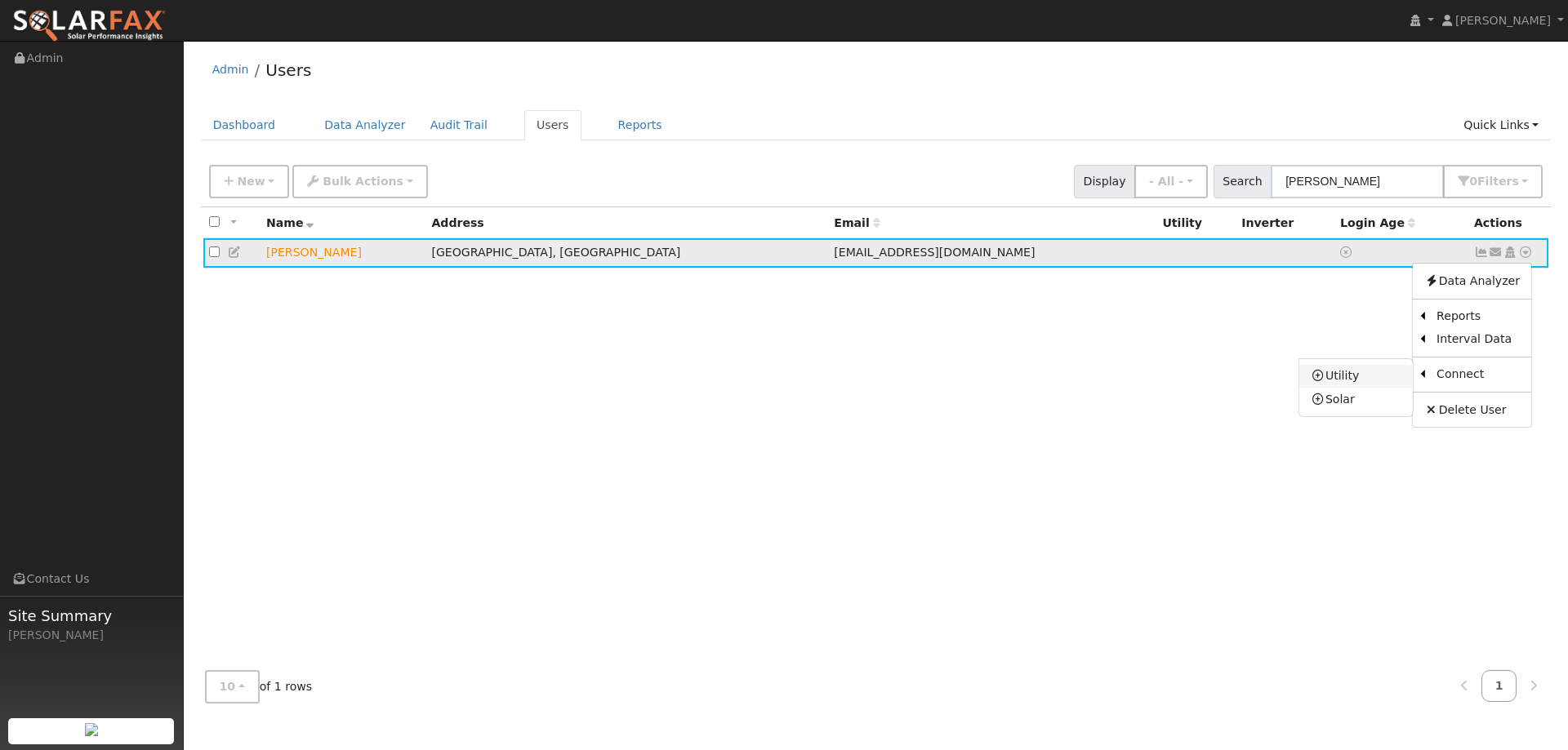
click at [1375, 379] on link "Utility" at bounding box center [1356, 375] width 113 height 23
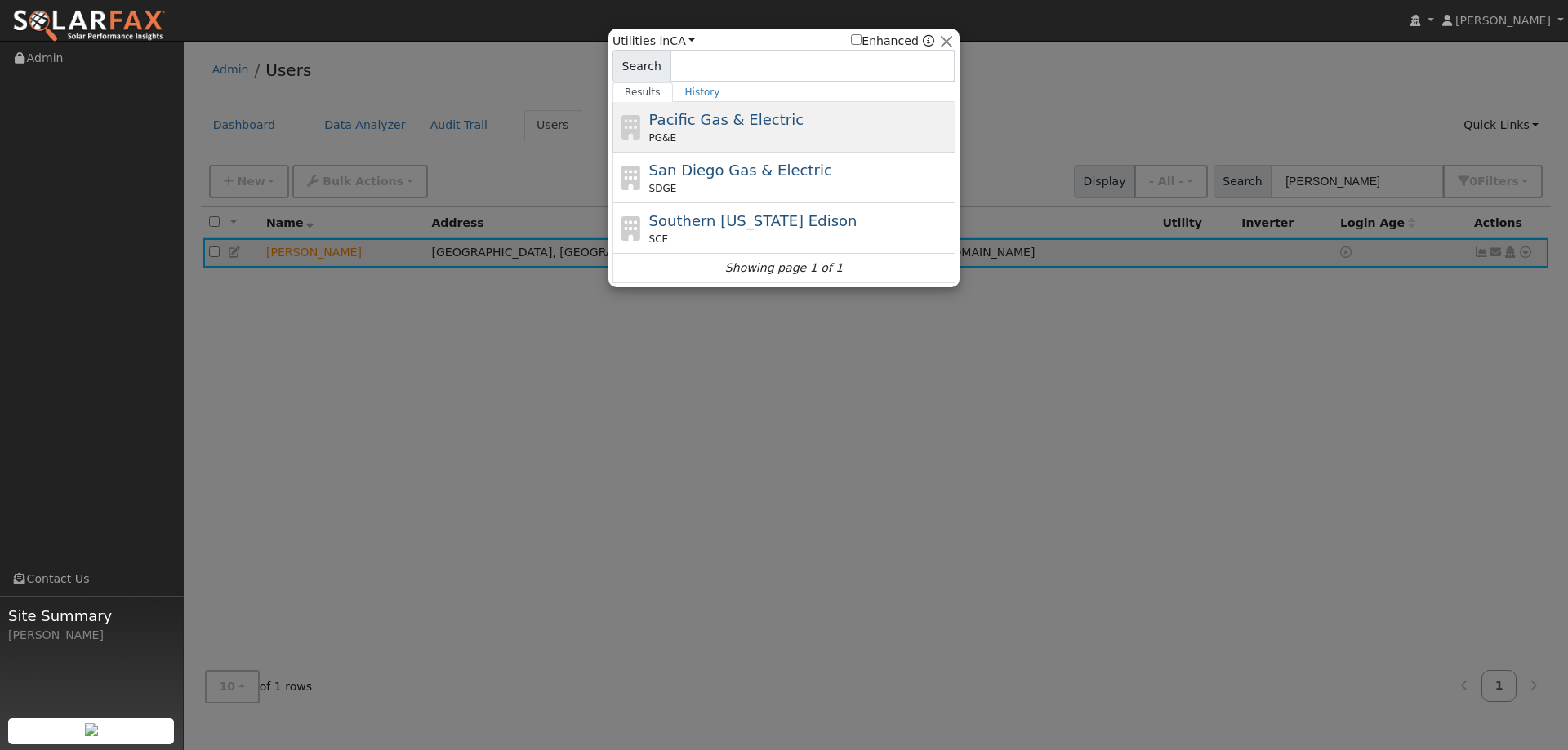
click at [736, 123] on span "Pacific Gas & Electric" at bounding box center [726, 119] width 154 height 18
